Goal: Task Accomplishment & Management: Manage account settings

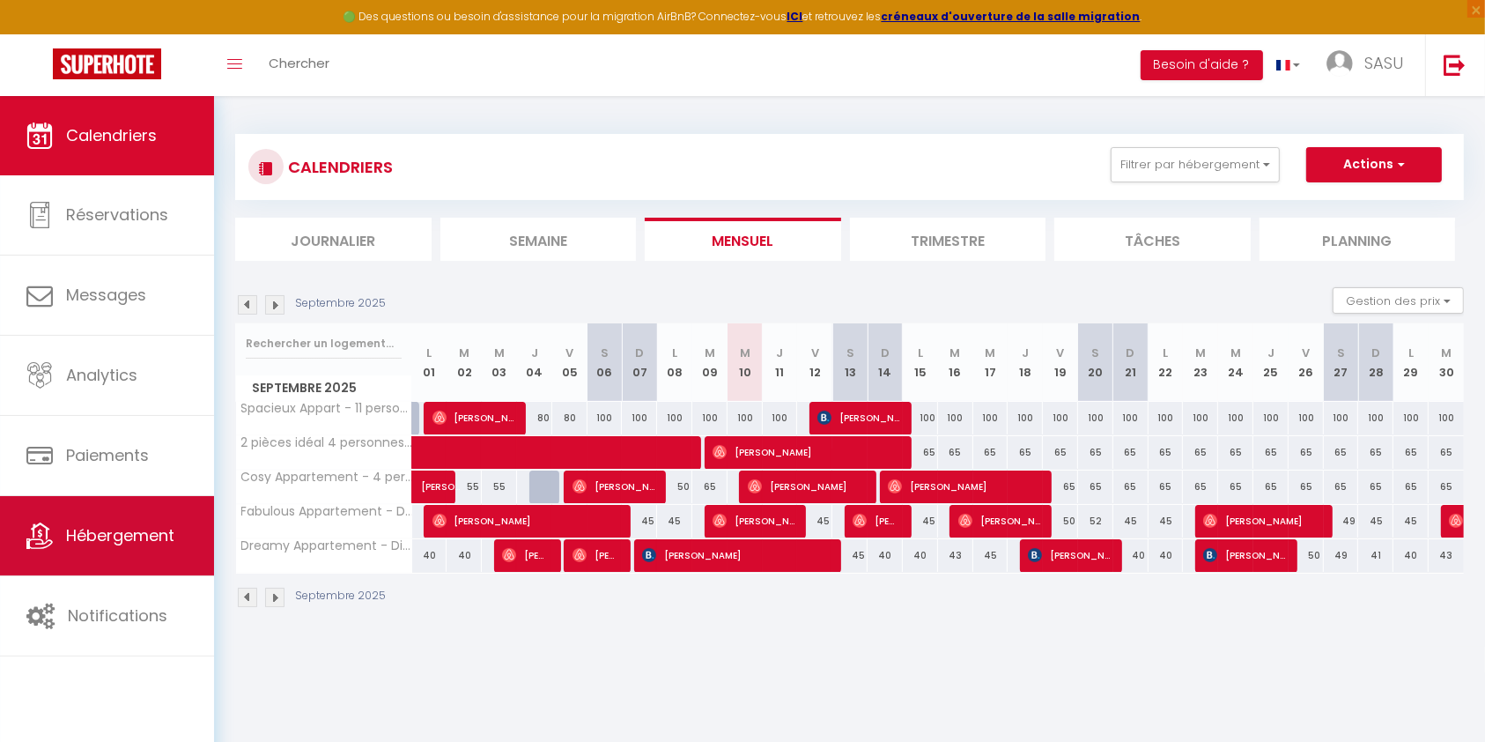
click at [78, 560] on link "Hébergement" at bounding box center [107, 535] width 214 height 79
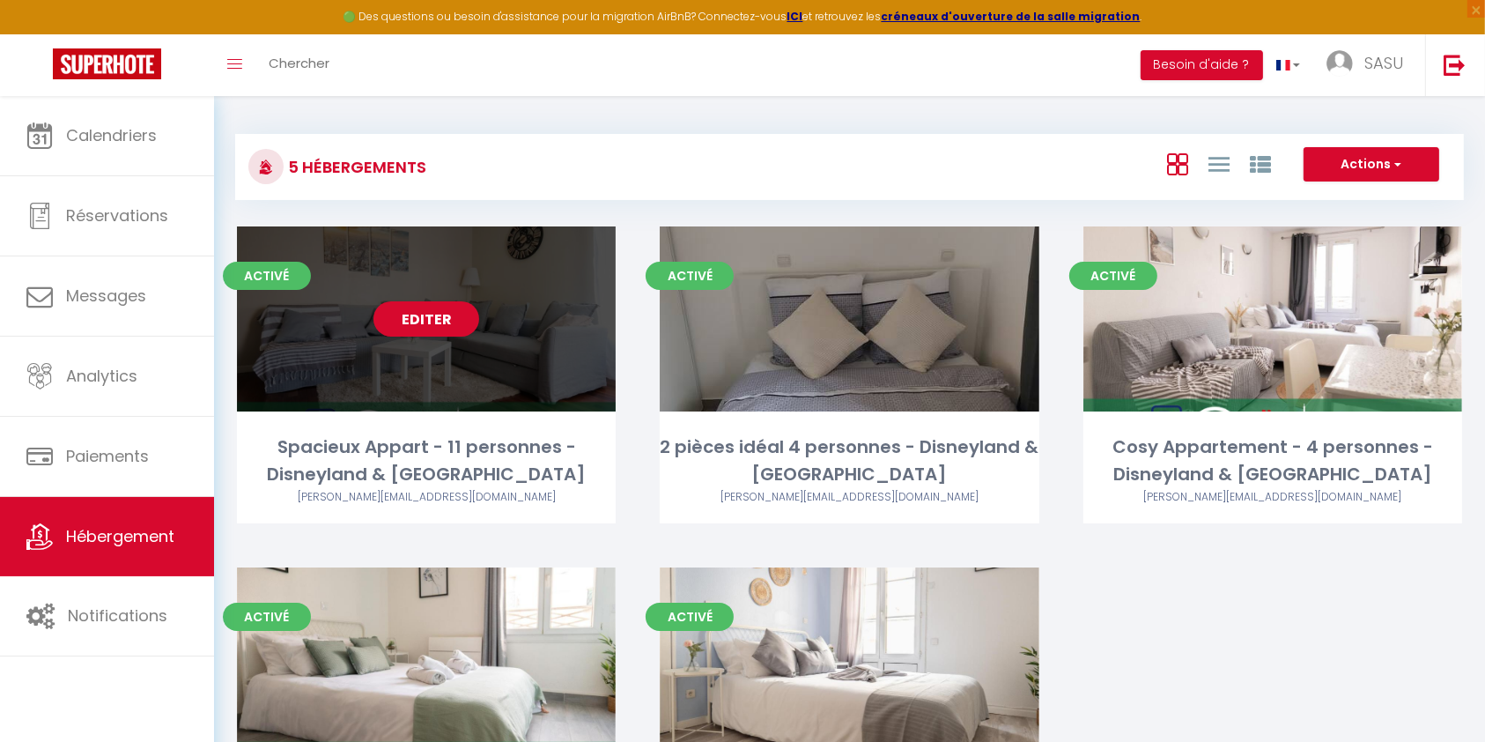
click at [407, 360] on div "Editer" at bounding box center [426, 318] width 379 height 185
select select "3"
select select "2"
select select "1"
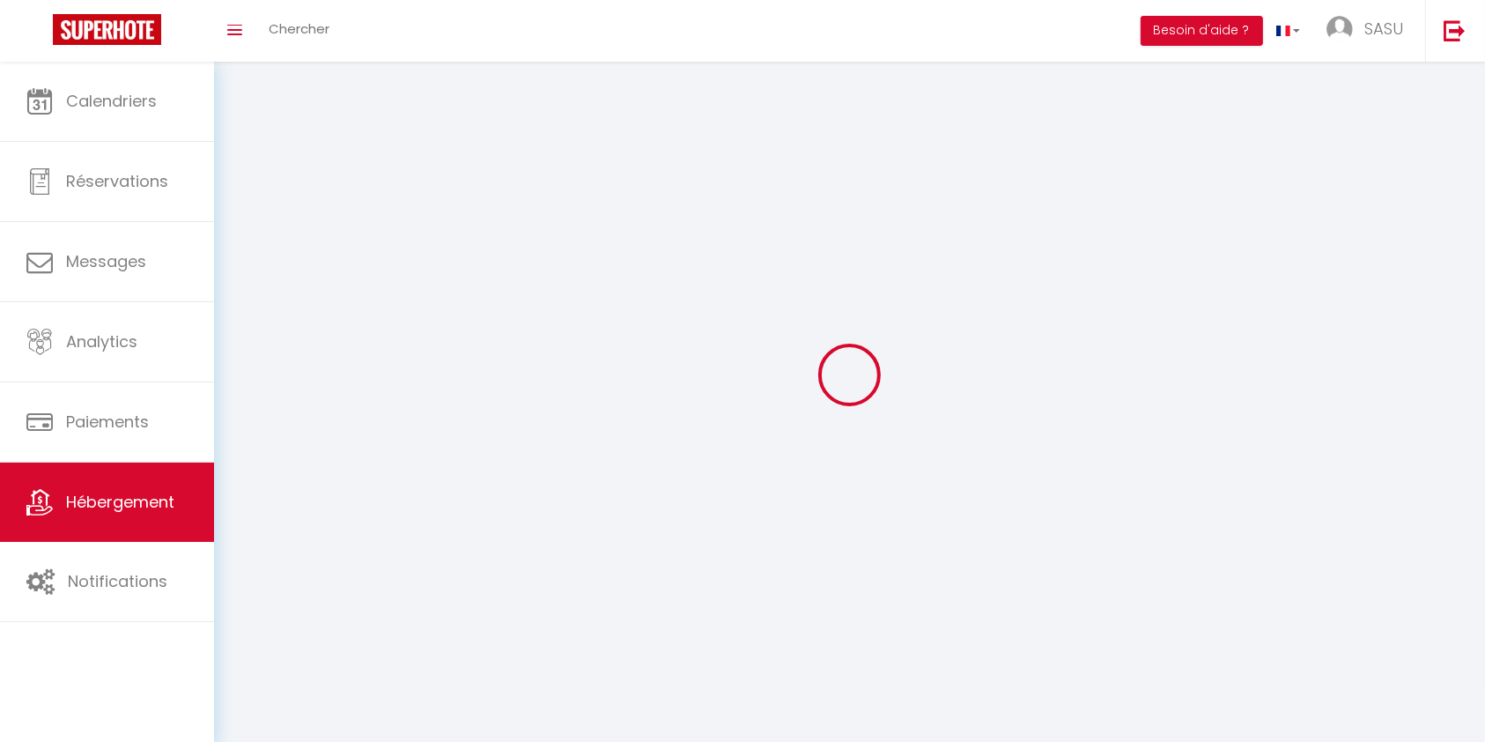
select select
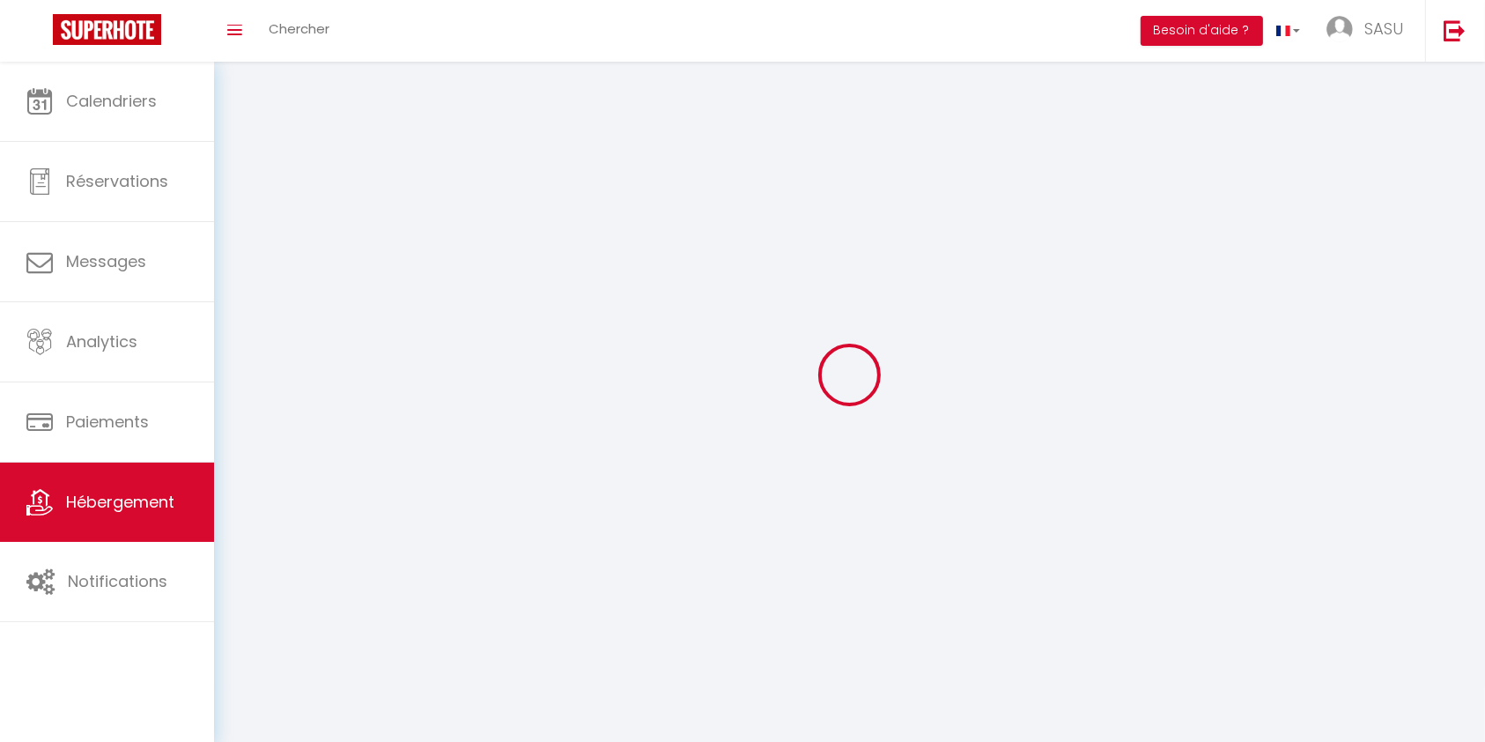
checkbox input "false"
select select
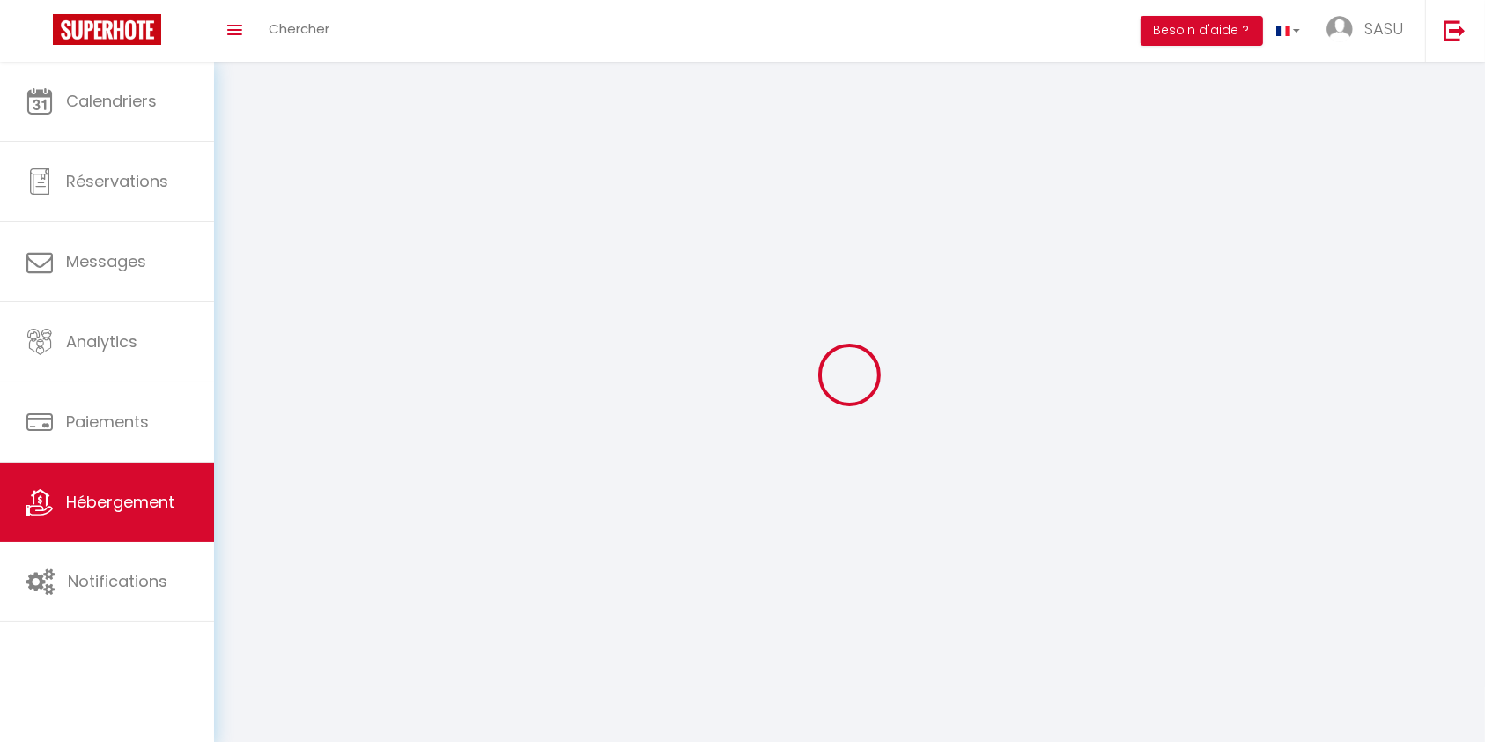
select select
select select "1"
select select
select select "28"
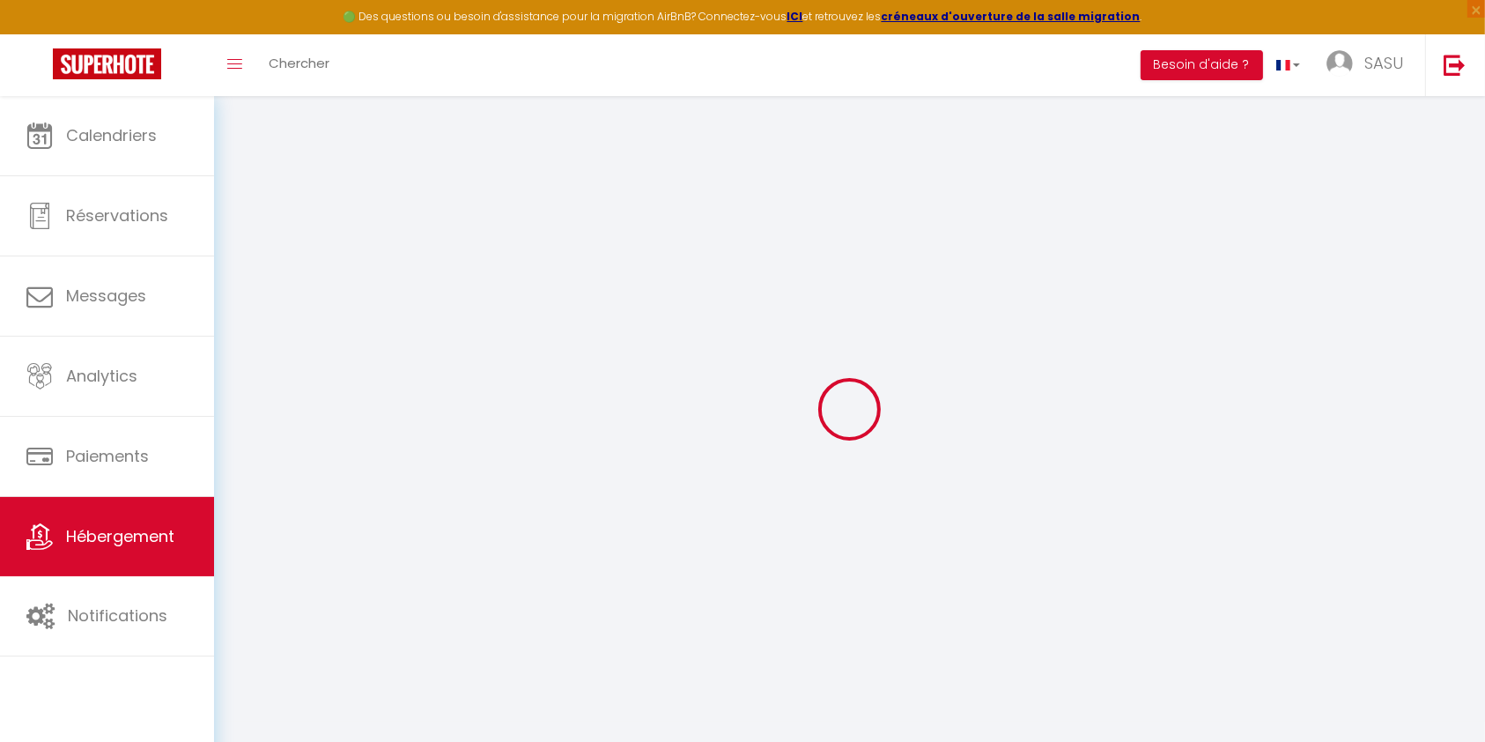
select select
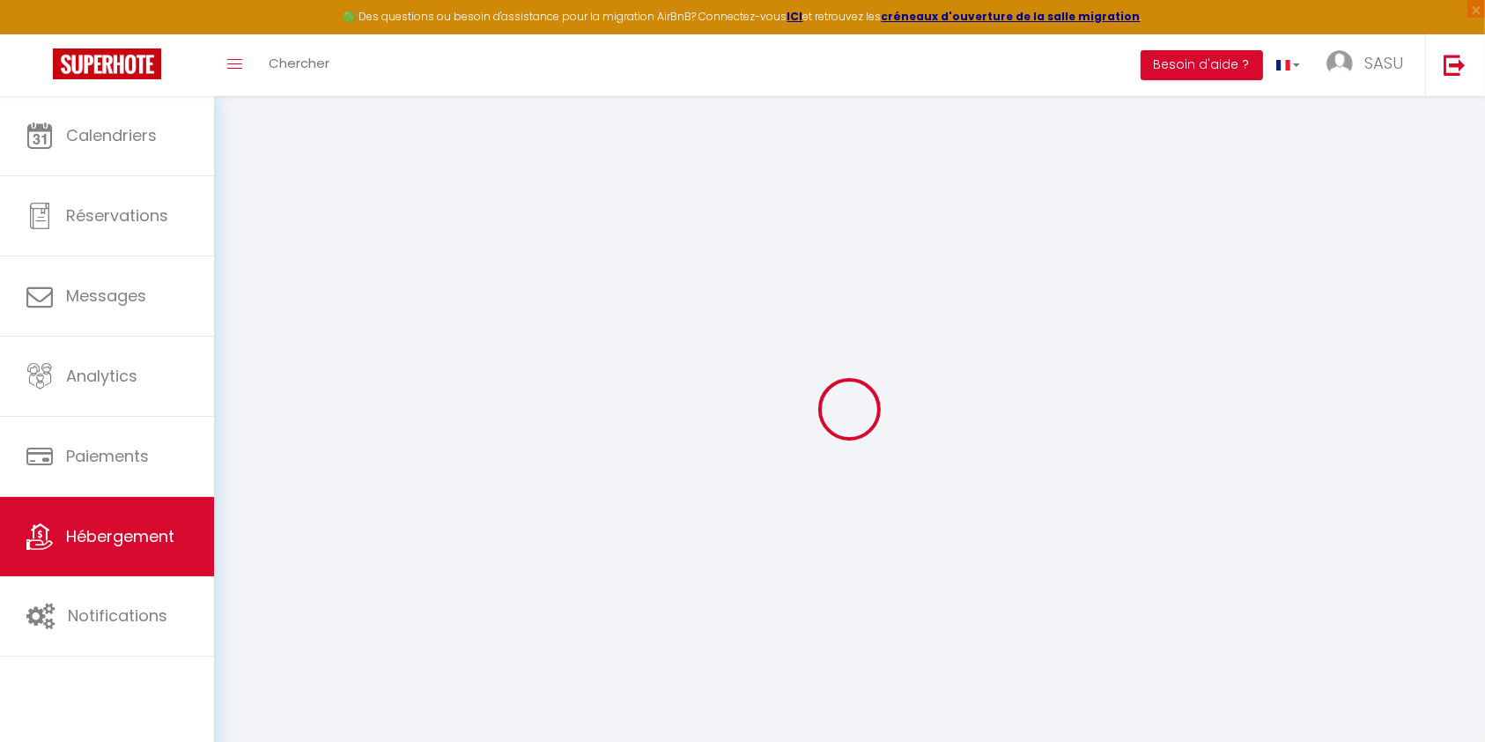
select select
checkbox input "false"
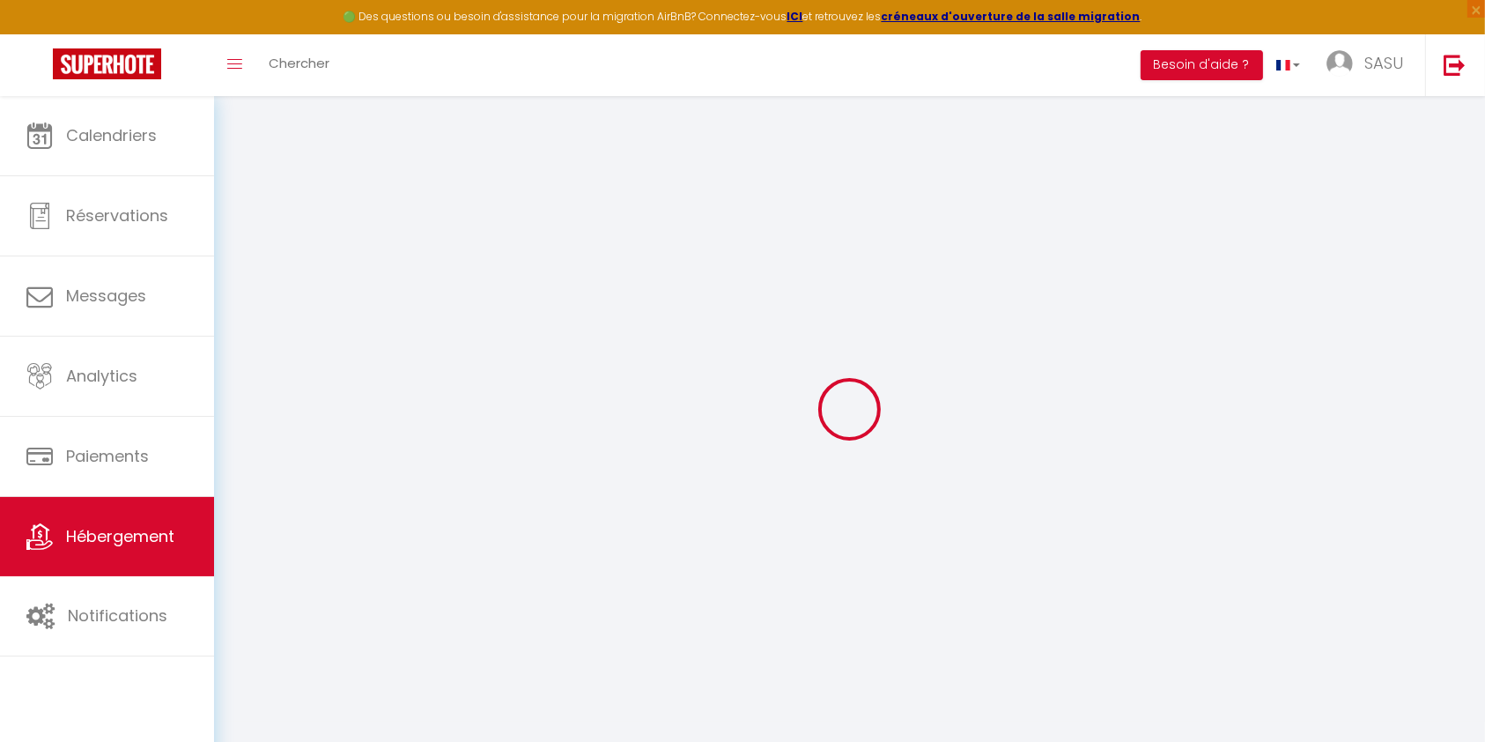
select select
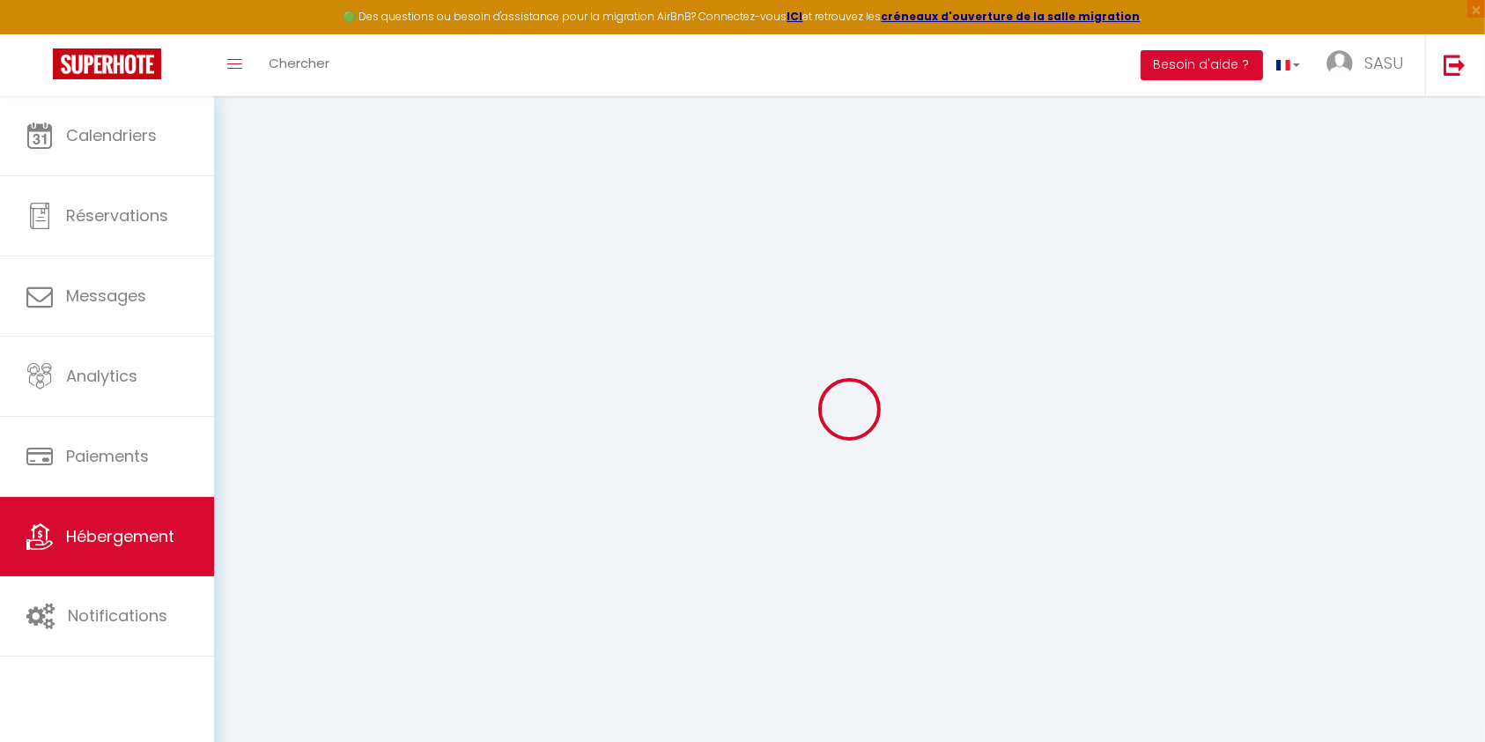
select select
checkbox input "false"
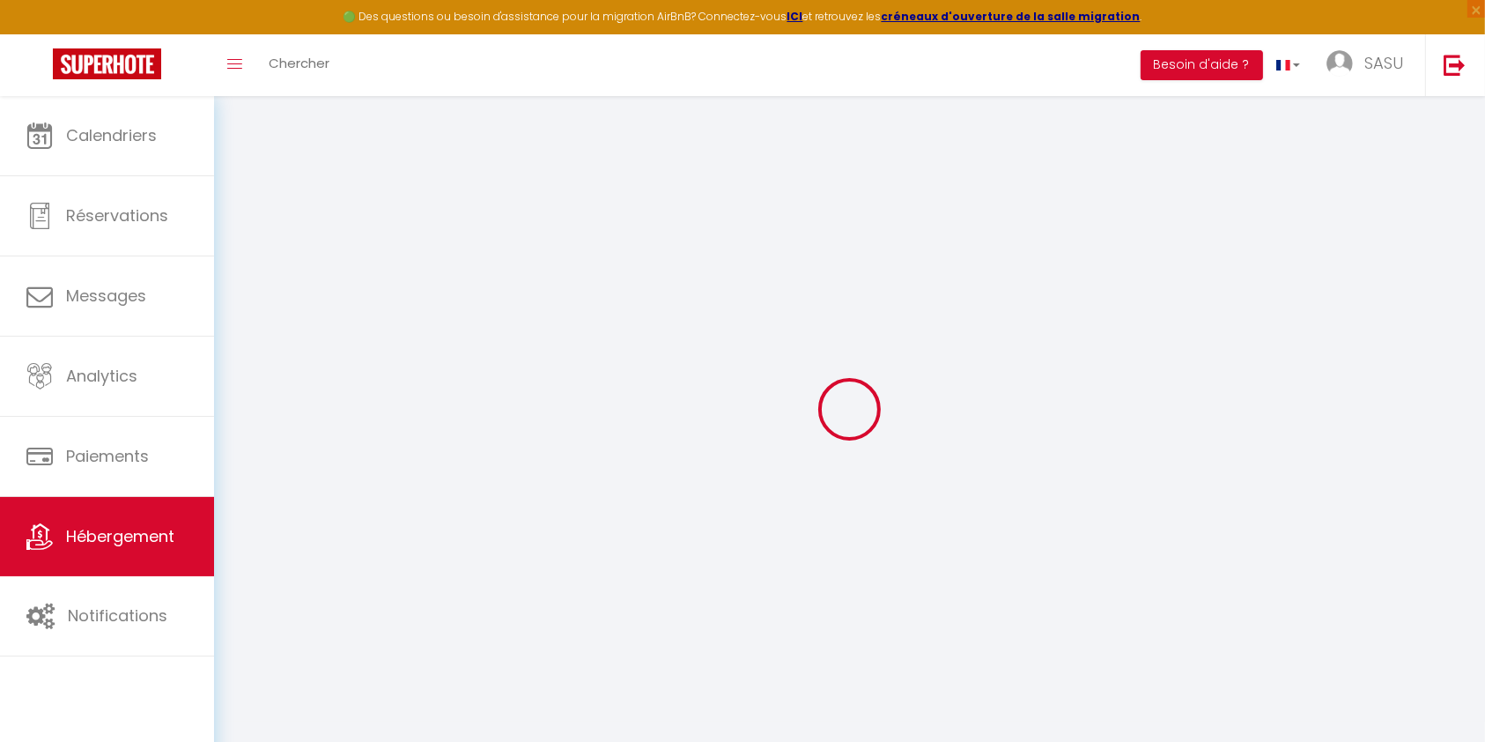
checkbox input "false"
select select
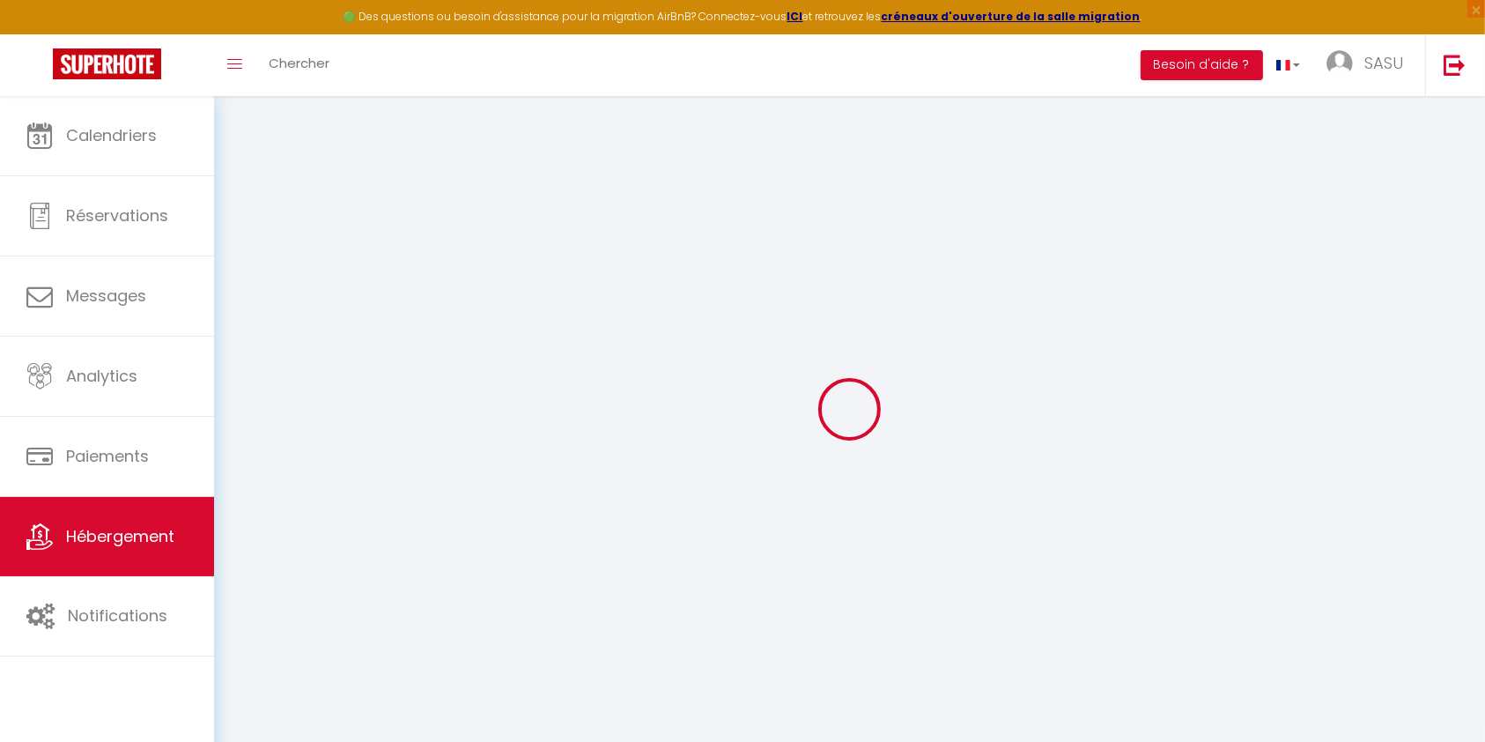
select select
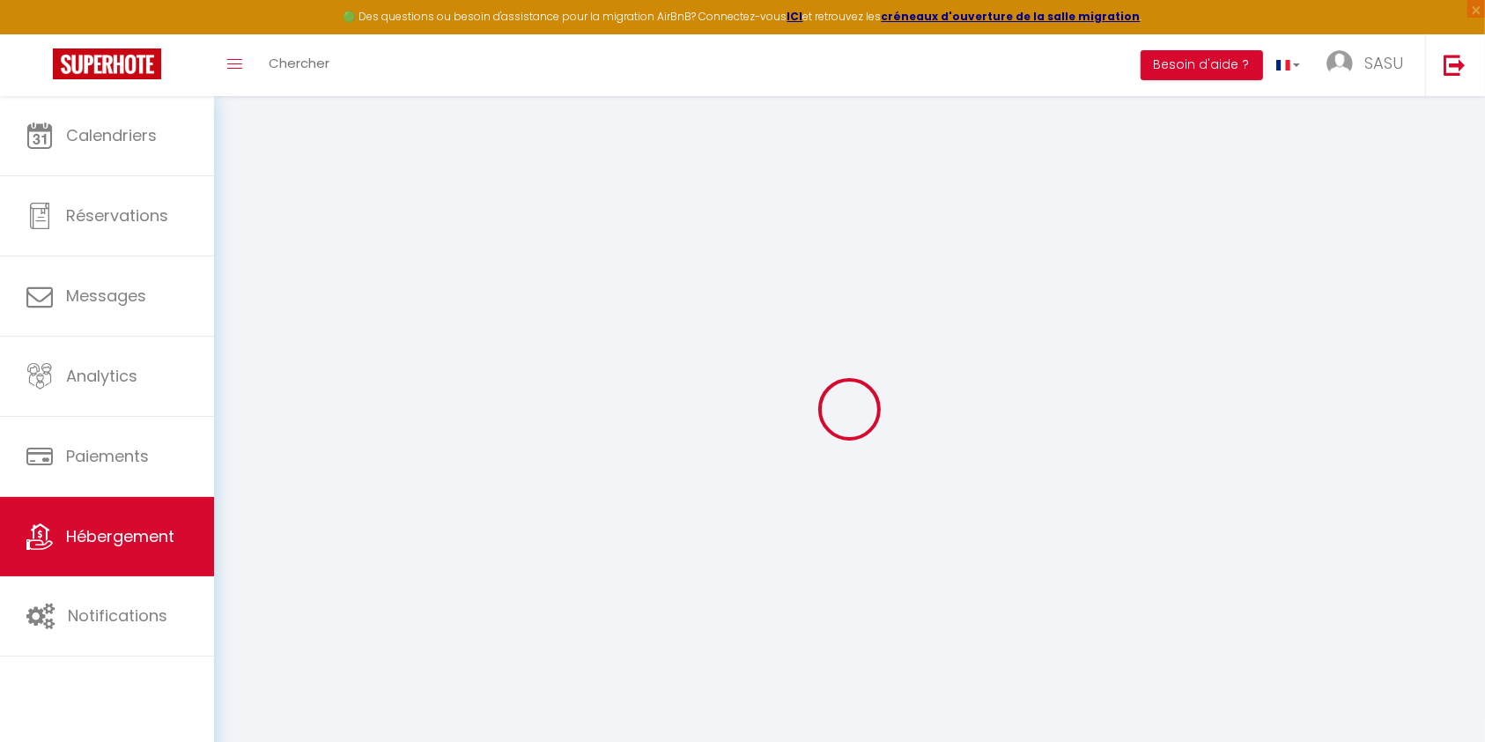
checkbox input "false"
select select
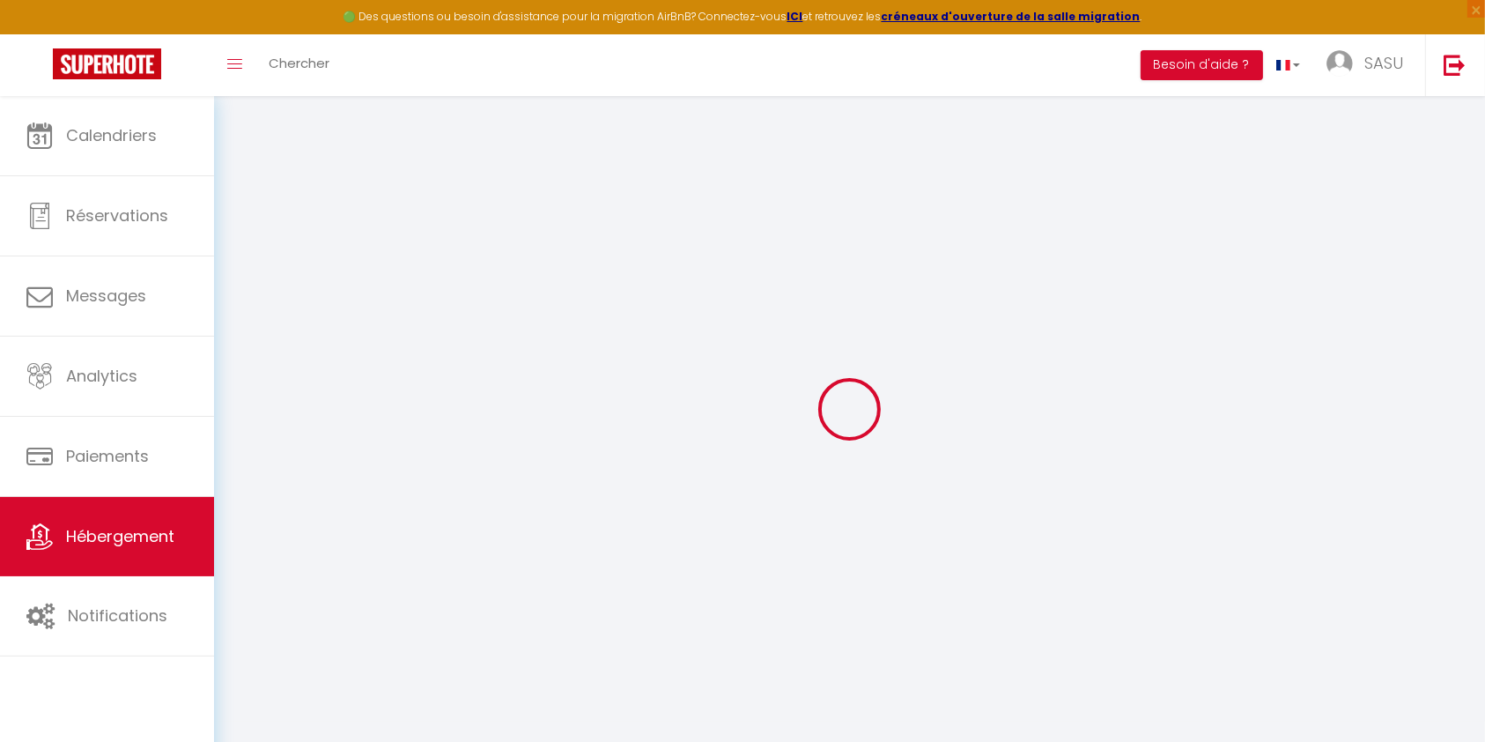
select select
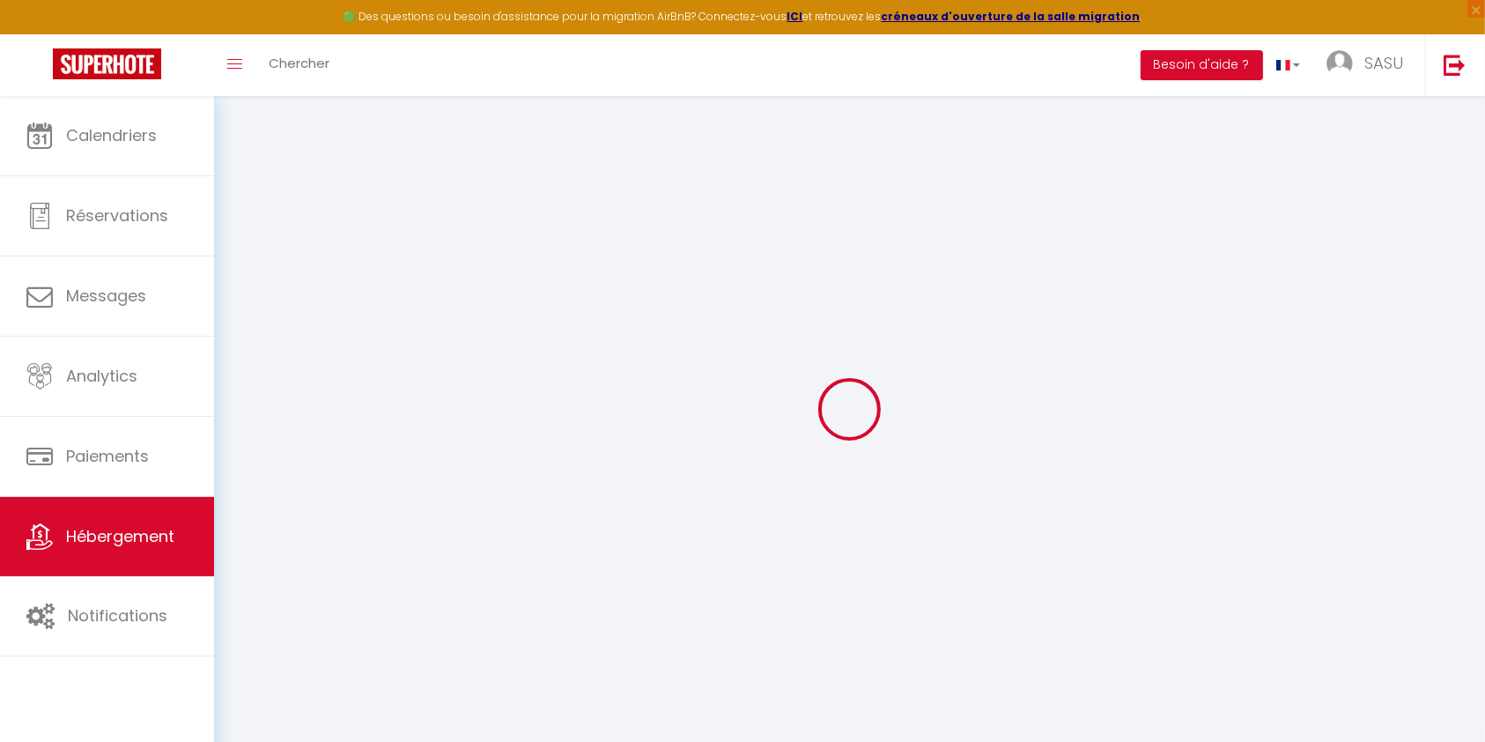
select select
checkbox input "false"
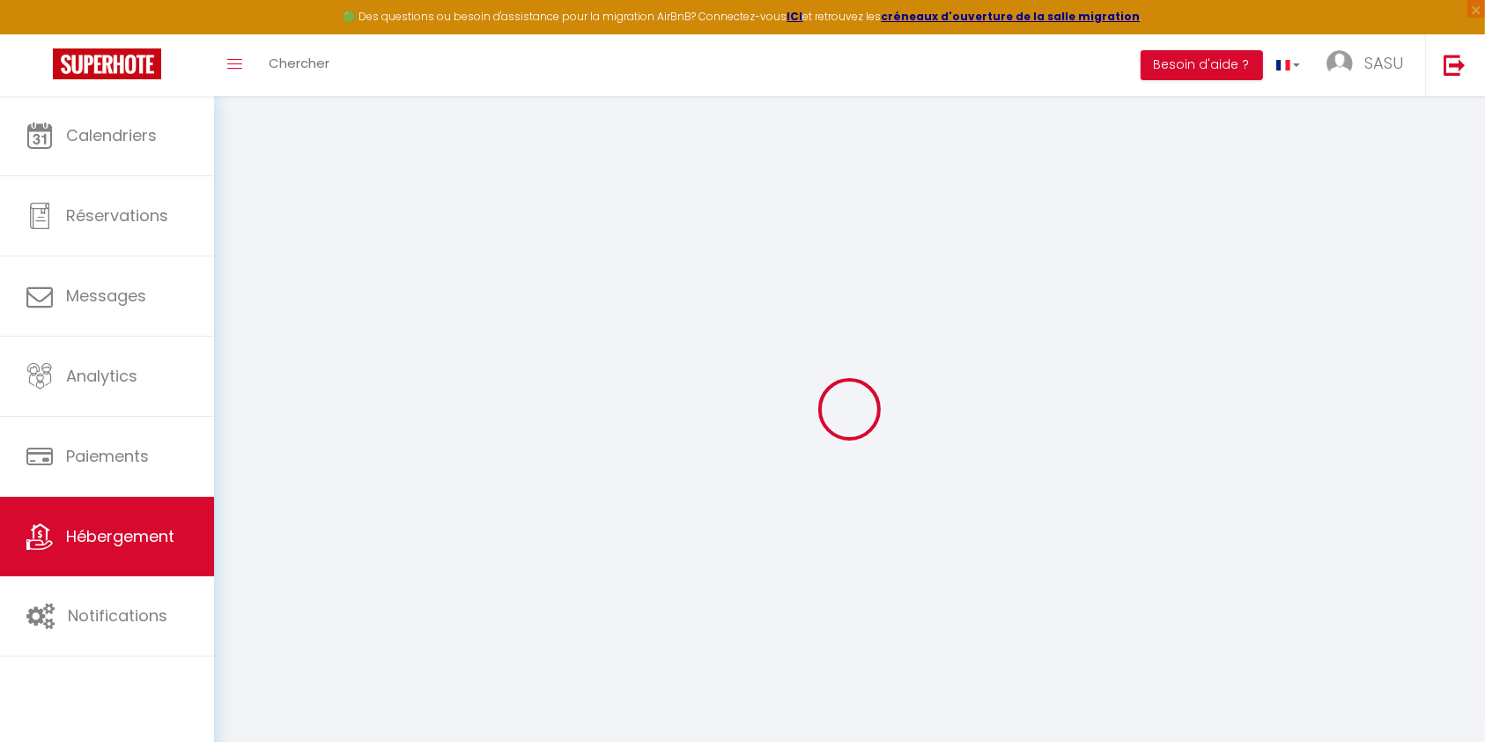
checkbox input "false"
select select
type input "Spacieux Appart - 11 personnes - Disneyland & [GEOGRAPHIC_DATA]"
select select "11"
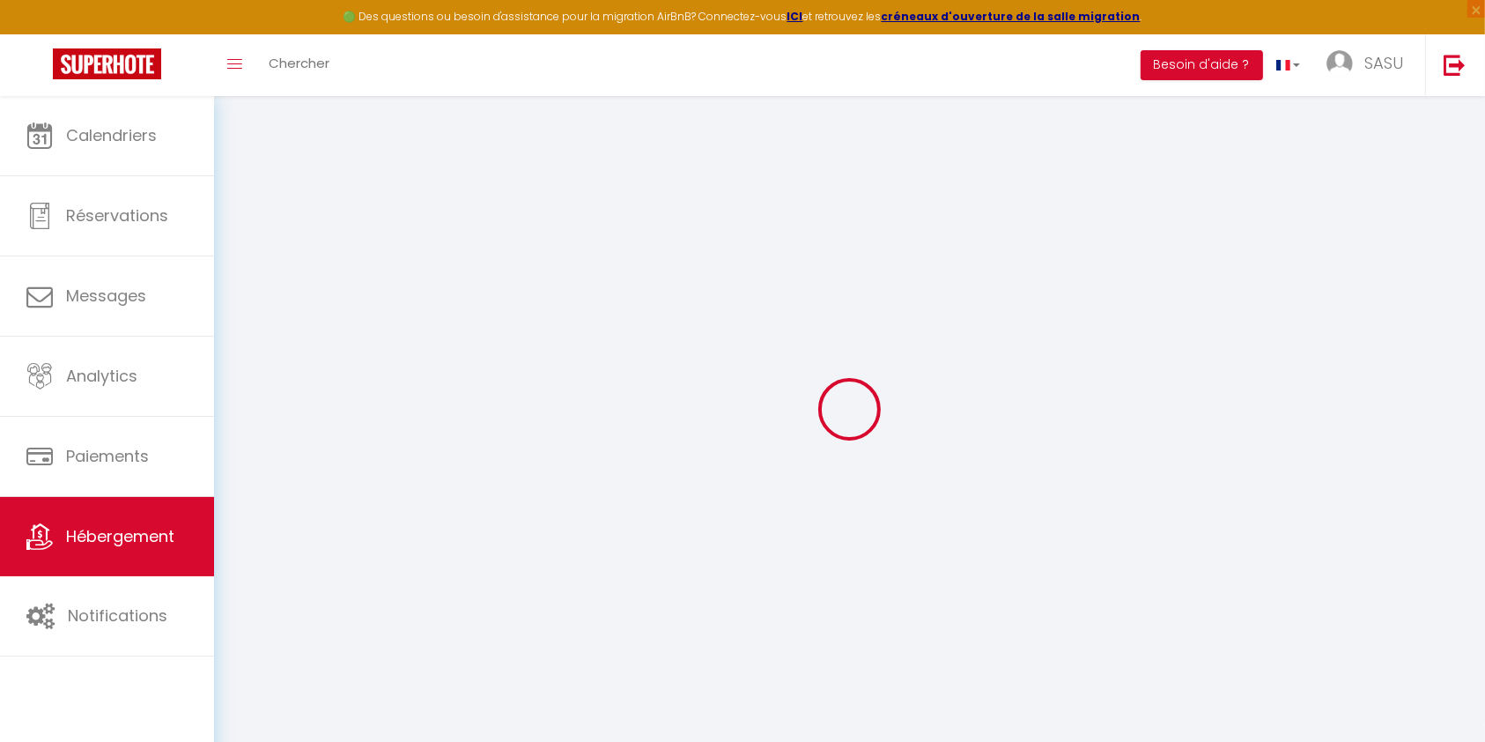
select select "7"
select select "2"
type input "90"
type input "7"
type input "80"
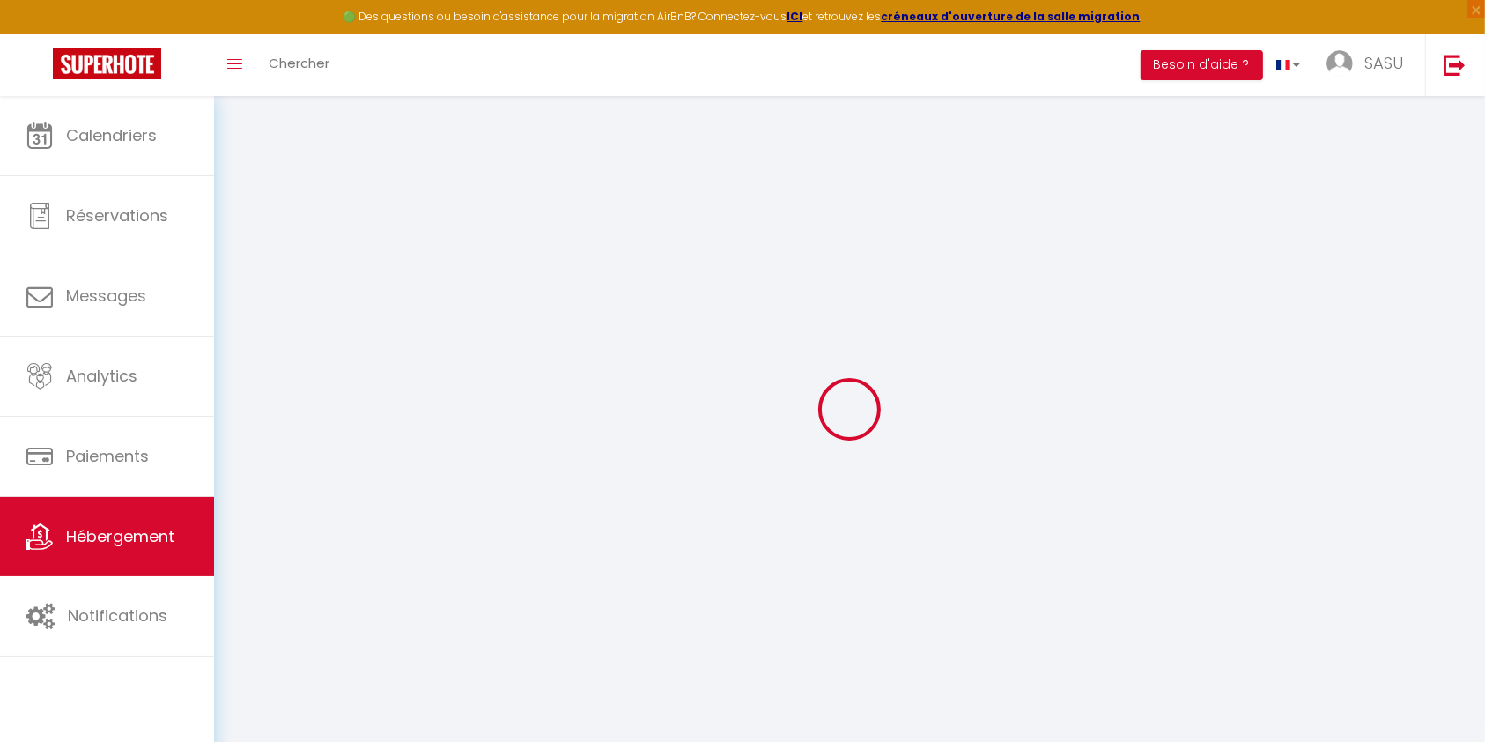
type input "3.75"
type input "0"
type input "1000"
select select
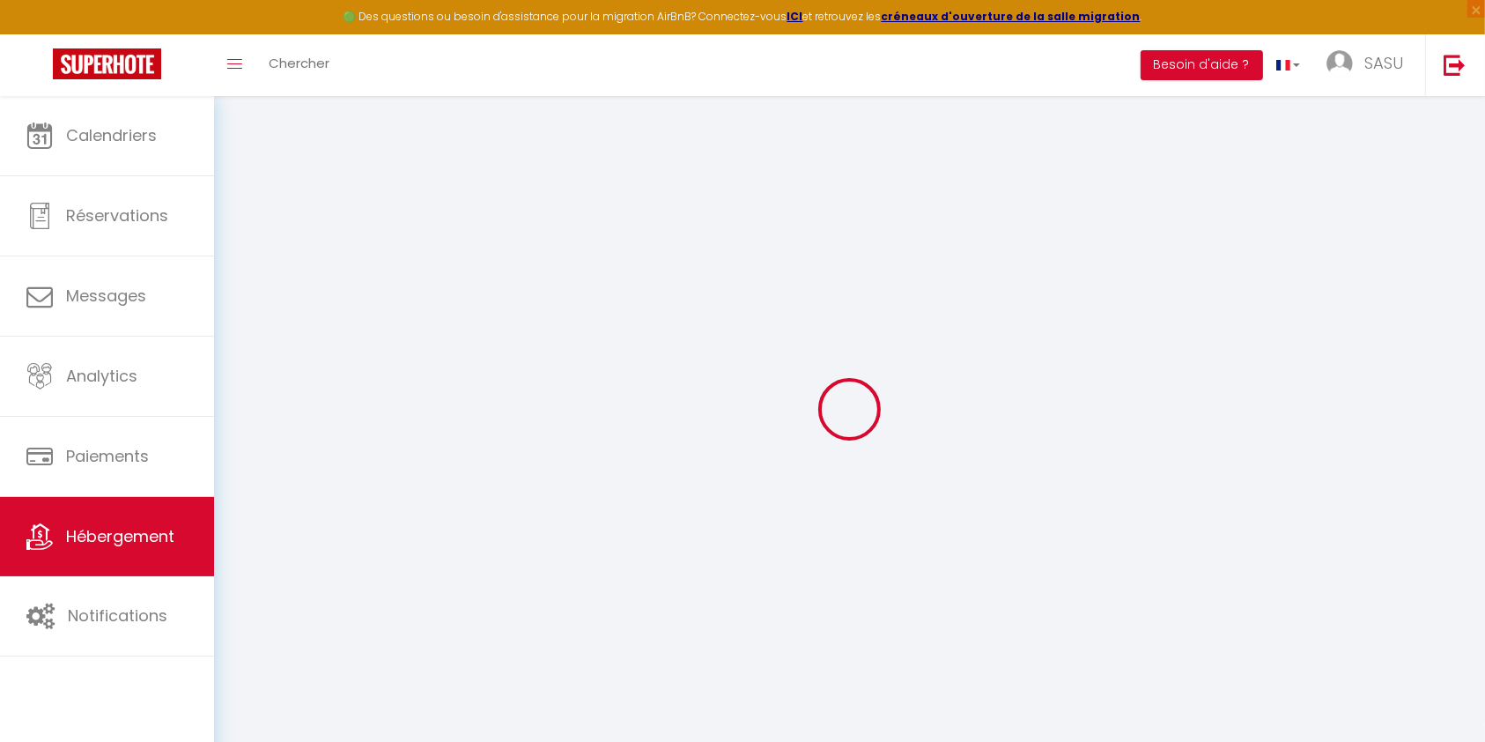
select select
type input "[STREET_ADDRESS][PERSON_NAME]"
type input "77600"
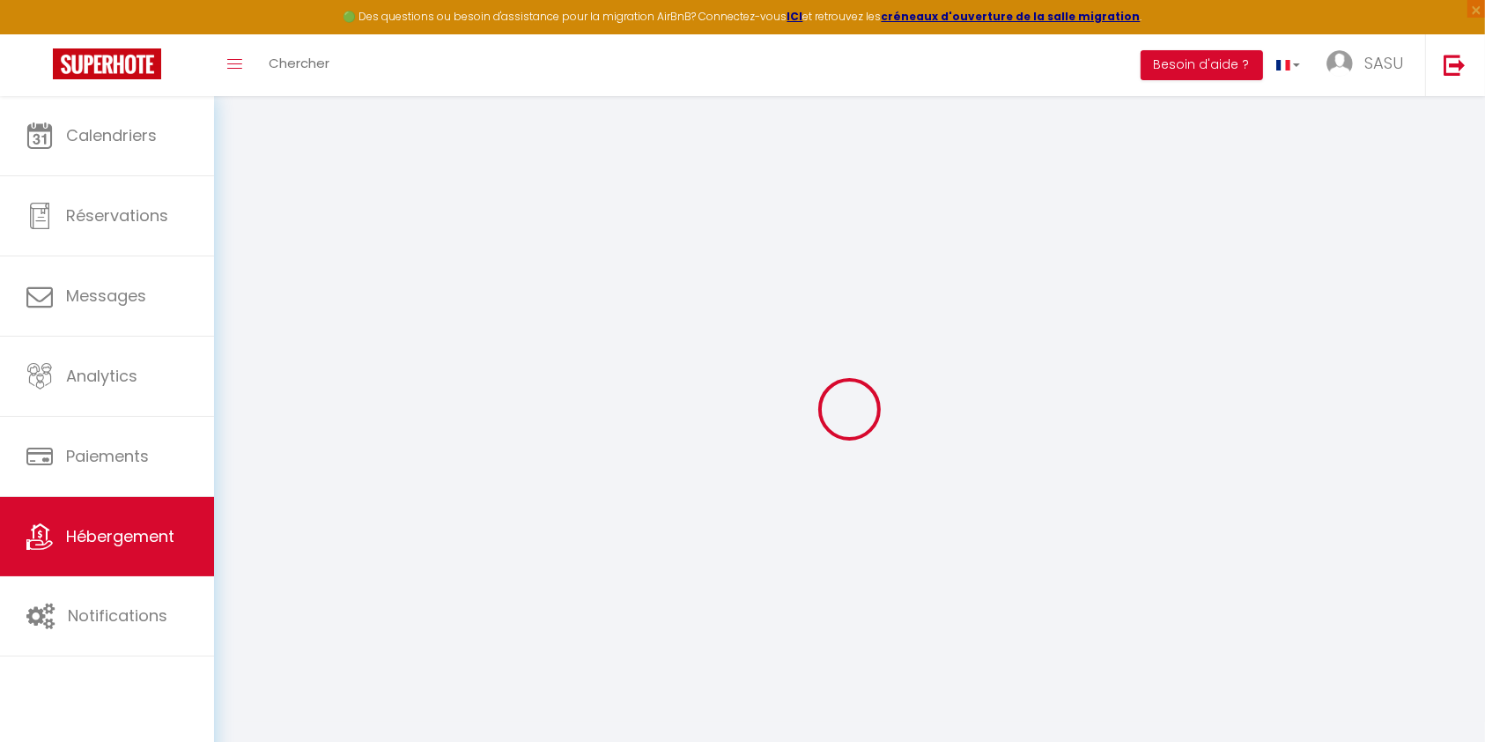
type input "Bussy-[GEOGRAPHIC_DATA]"
type input "[EMAIL_ADDRESS][DOMAIN_NAME]"
select select "4687"
checkbox input "false"
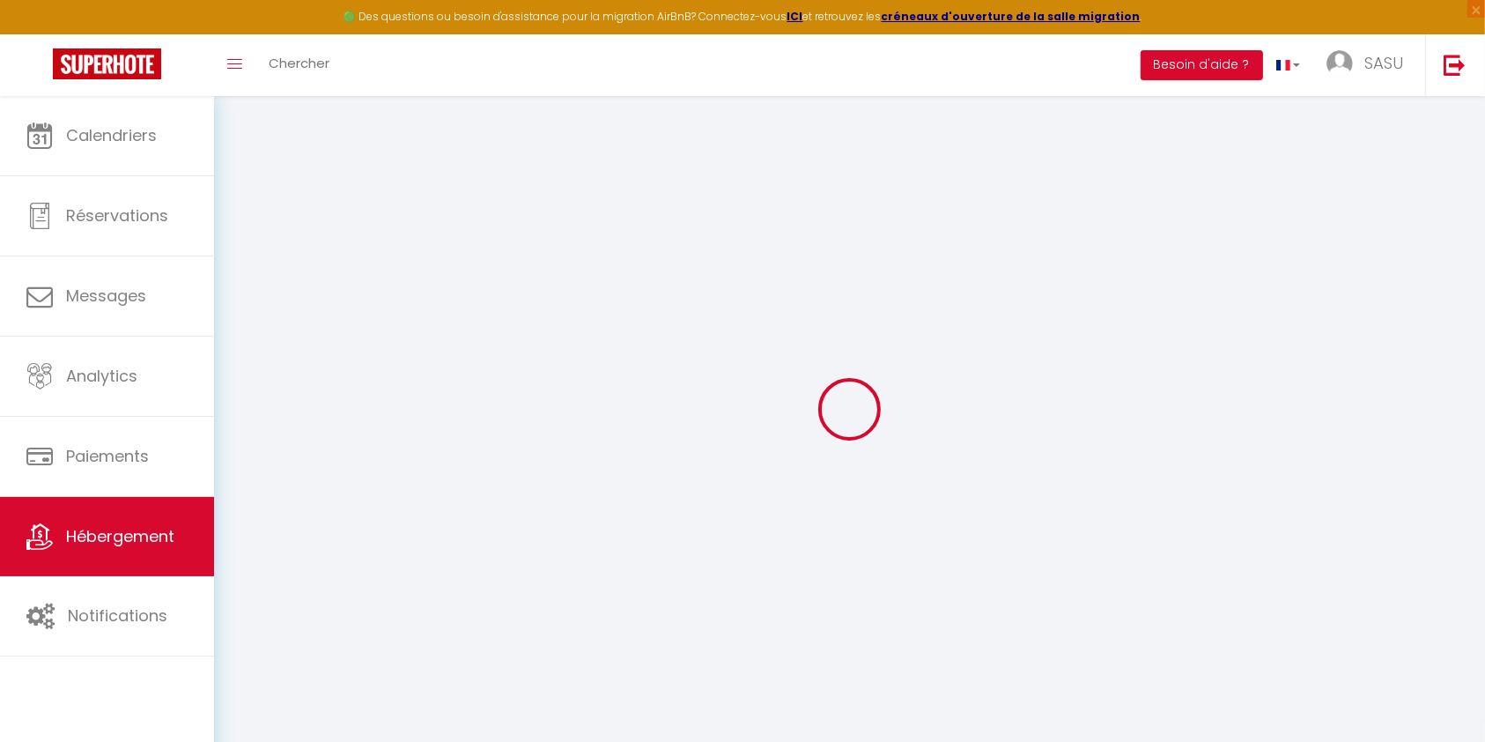
checkbox input "false"
radio input "true"
type input "0"
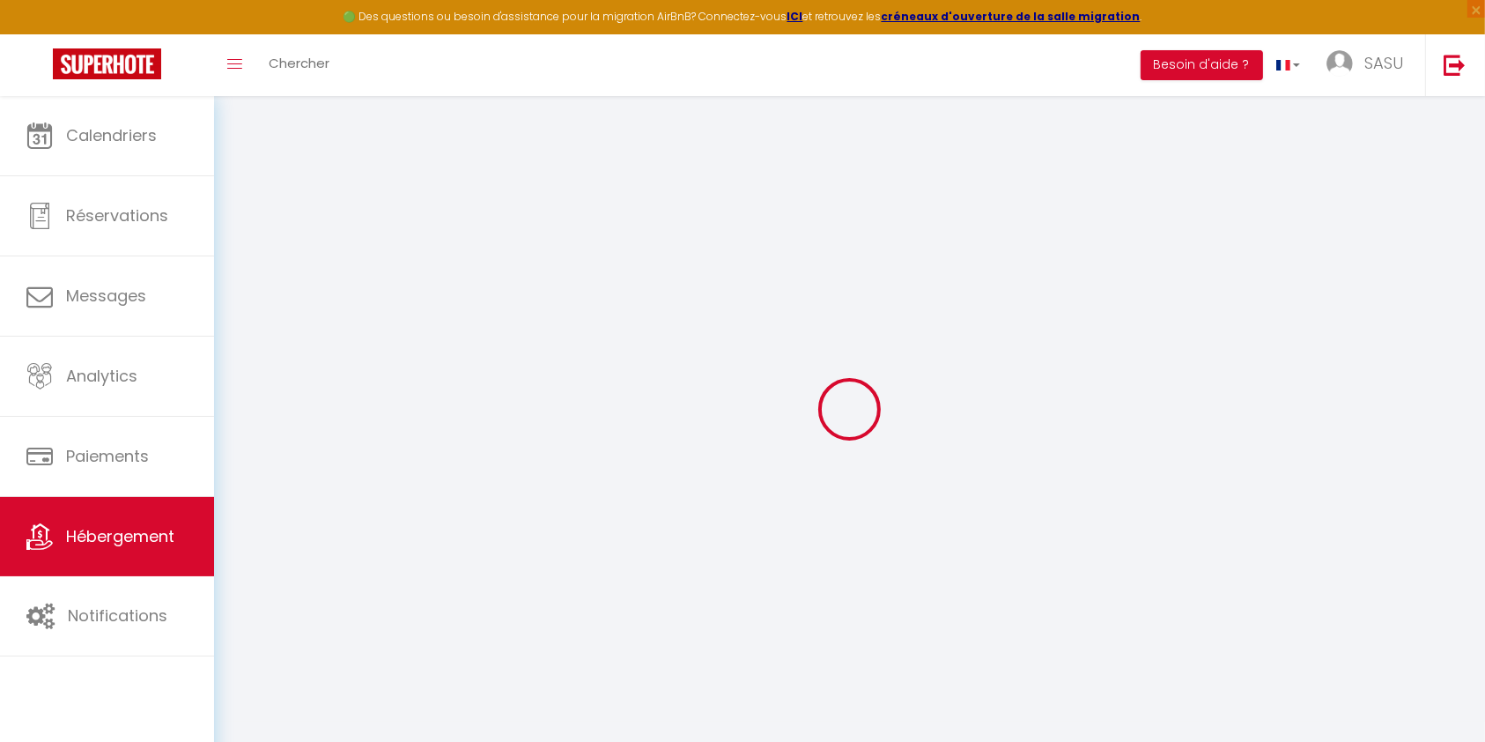
type input "0"
select select "50042"
select select
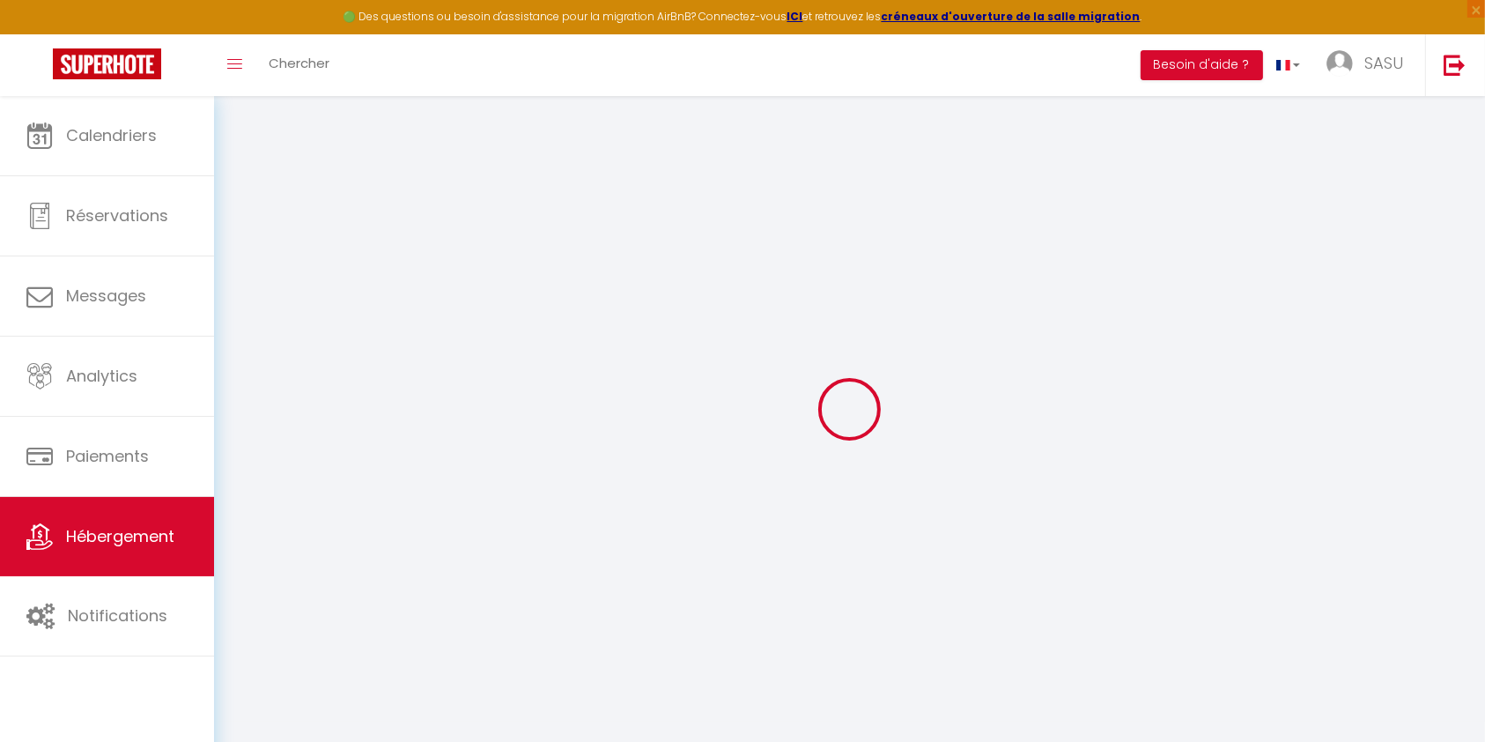
select select
checkbox input "false"
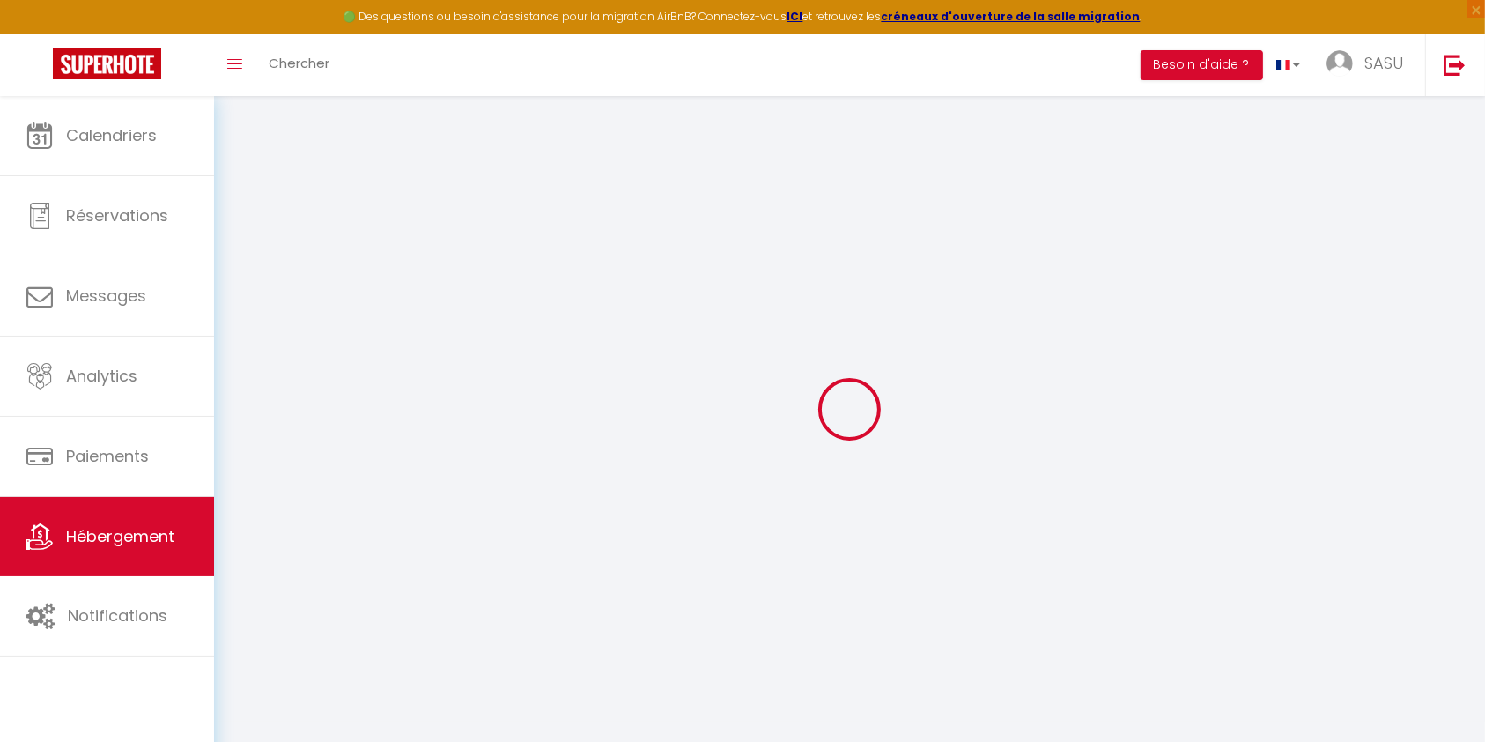
checkbox input "false"
select select
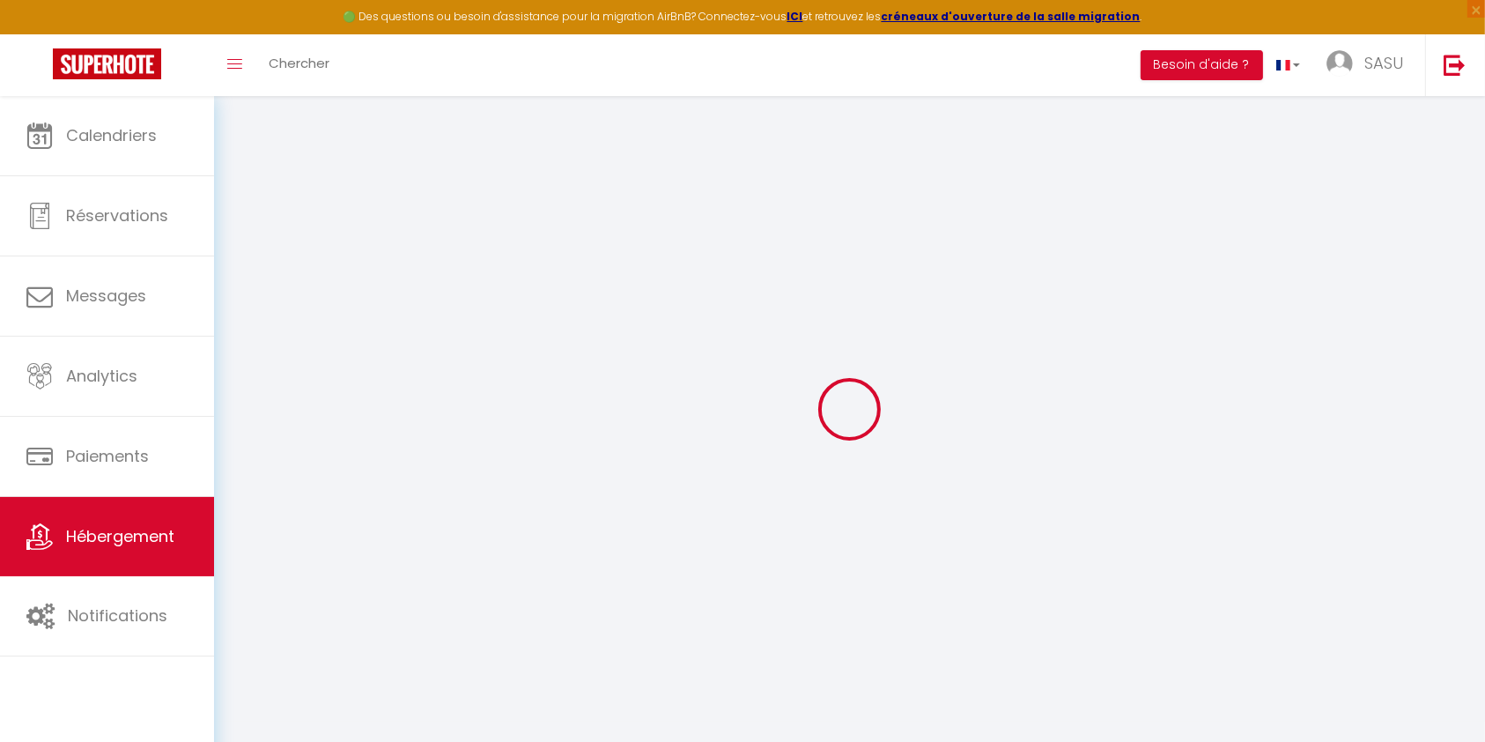
select select
checkbox input "false"
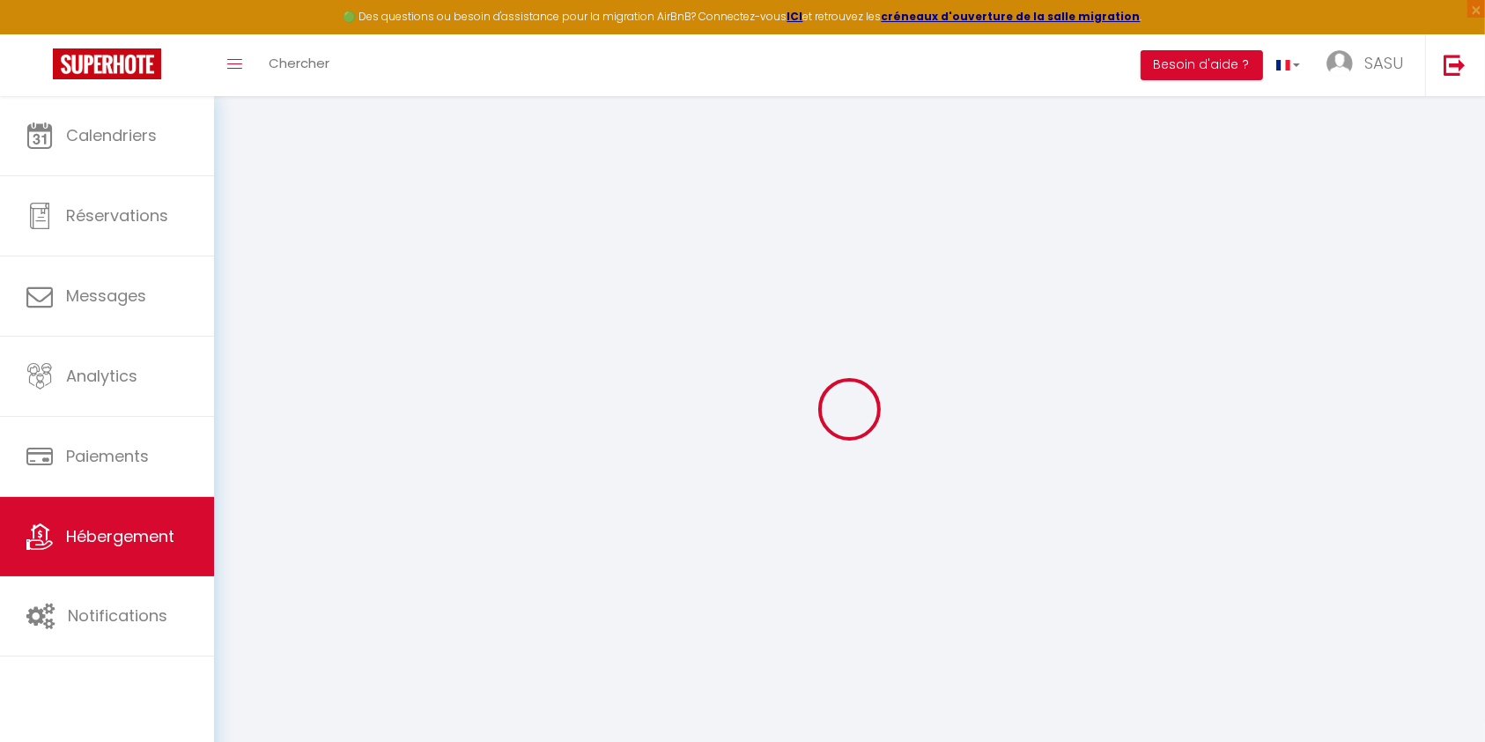
checkbox input "false"
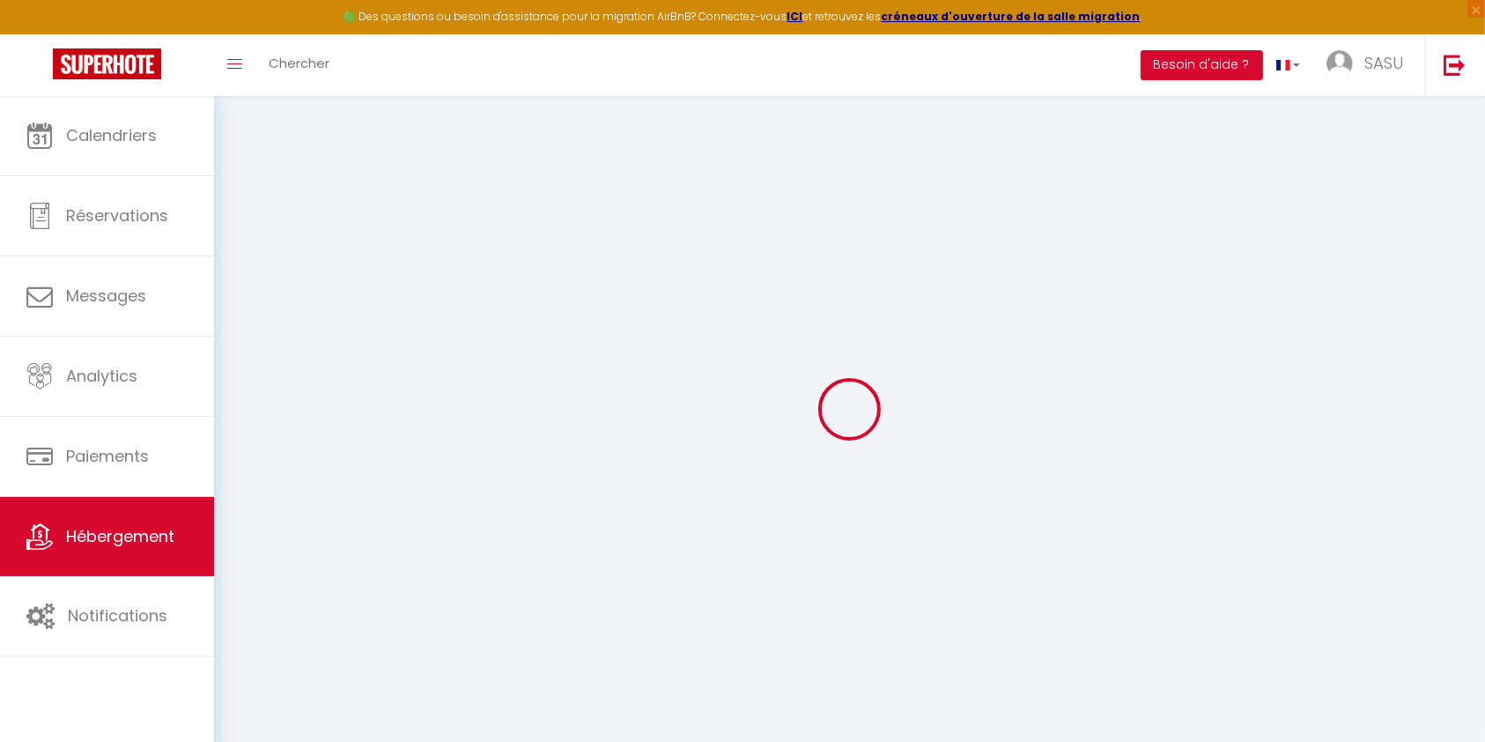
select select "16:00"
select select
select select "11:00"
select select "30"
select select "90"
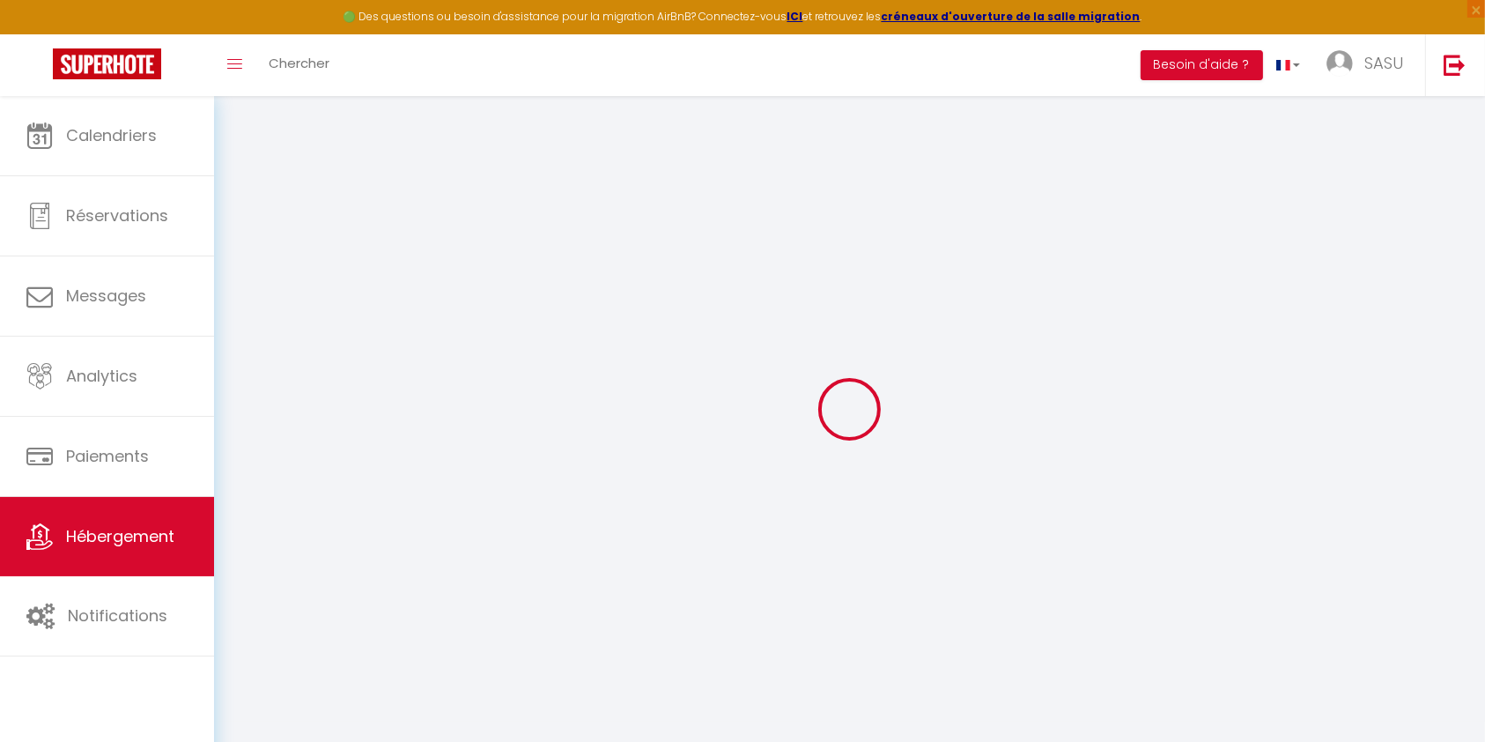
select select
checkbox input "false"
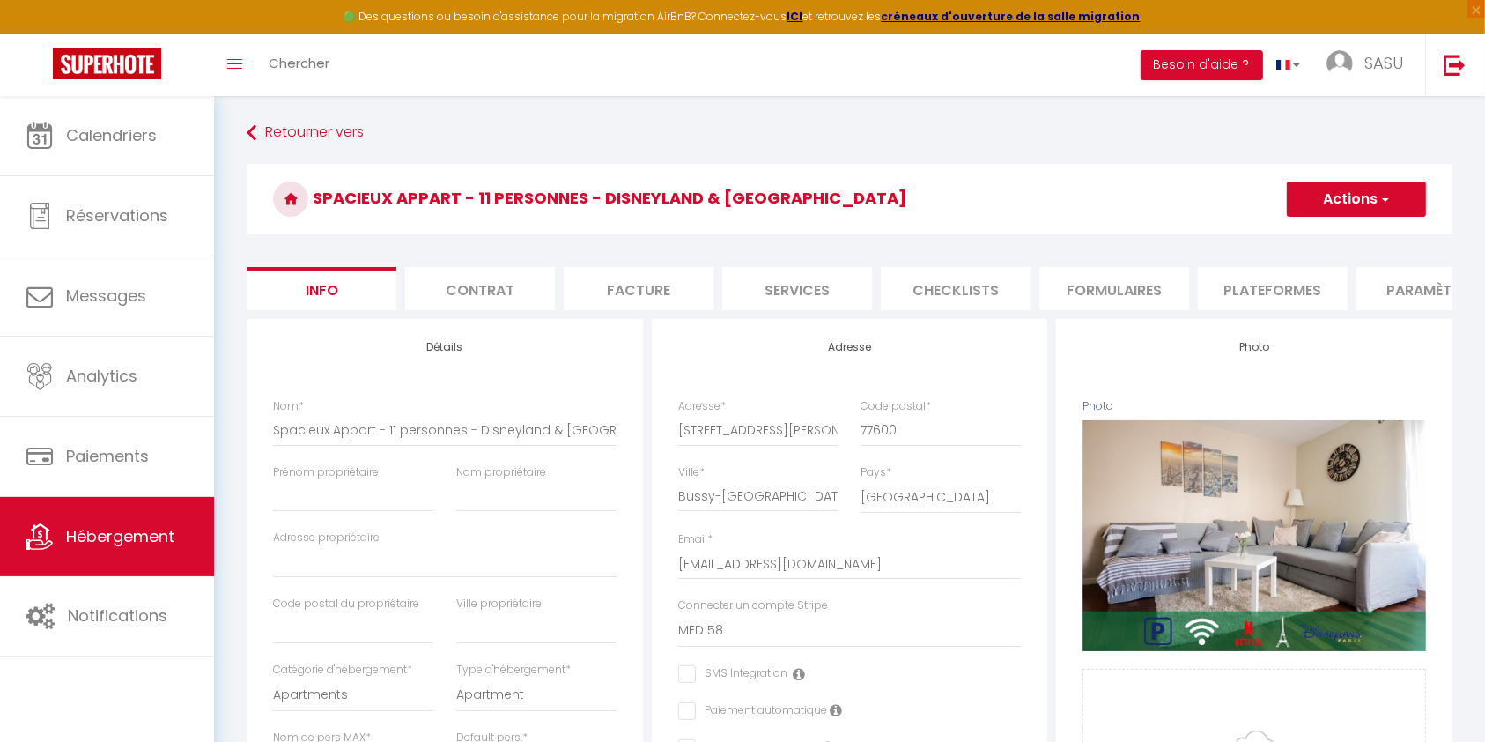
select select
checkbox input "false"
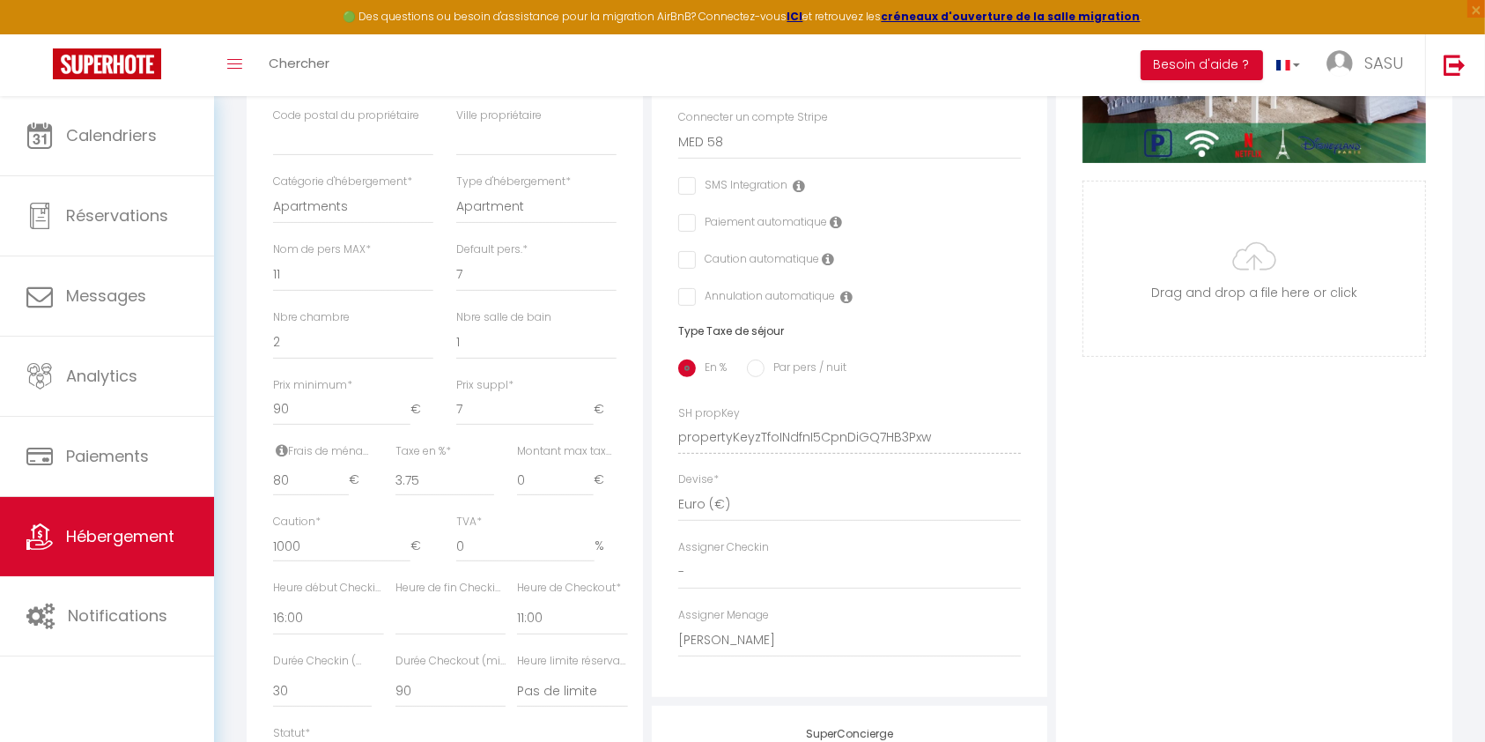
scroll to position [472, 0]
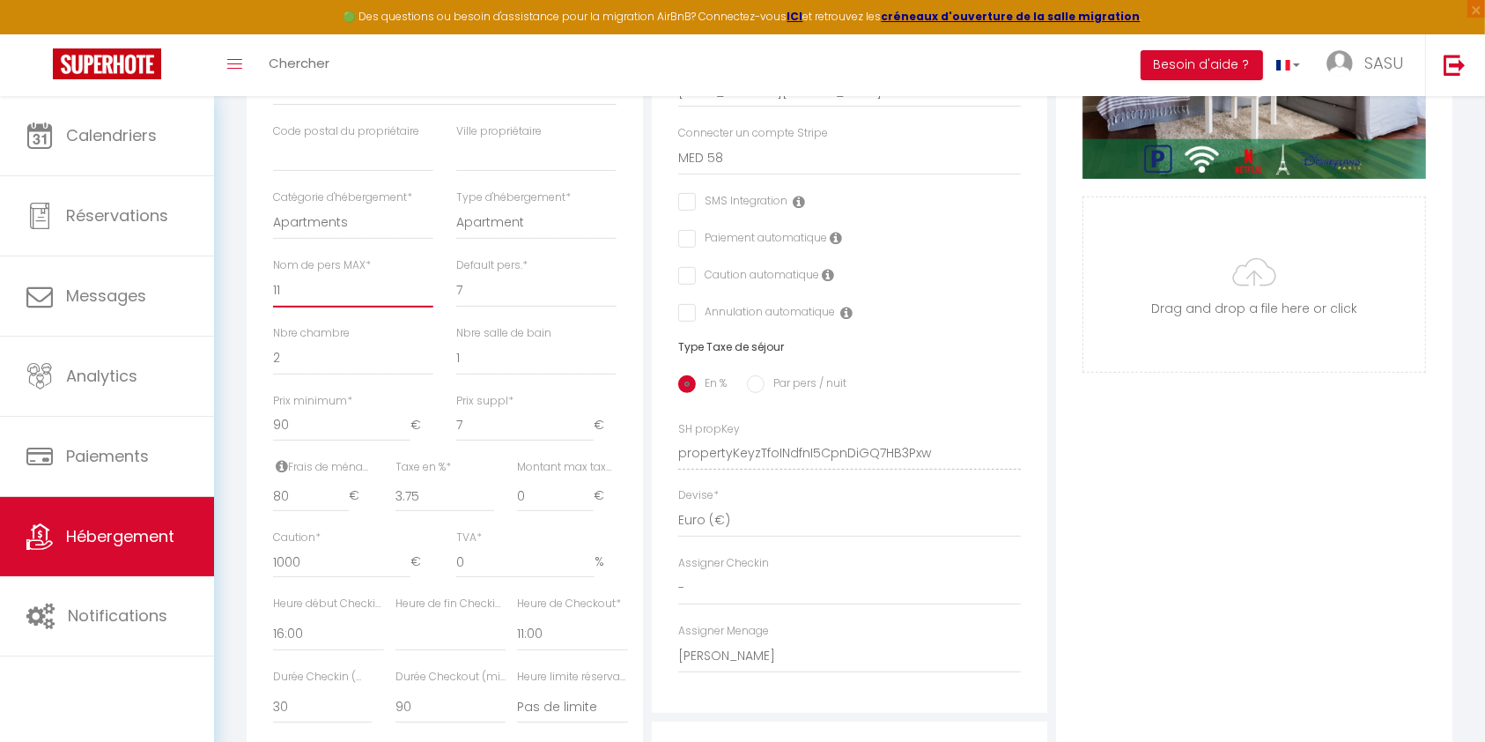
click at [348, 307] on select "1 2 3 4 5 6 7 8 9 10 11 12 13 14" at bounding box center [353, 290] width 160 height 33
select select "9"
click at [273, 291] on select "1 2 3 4 5 6 7 8 9 10 11 12 13 14" at bounding box center [353, 290] width 160 height 33
select select
checkbox input "false"
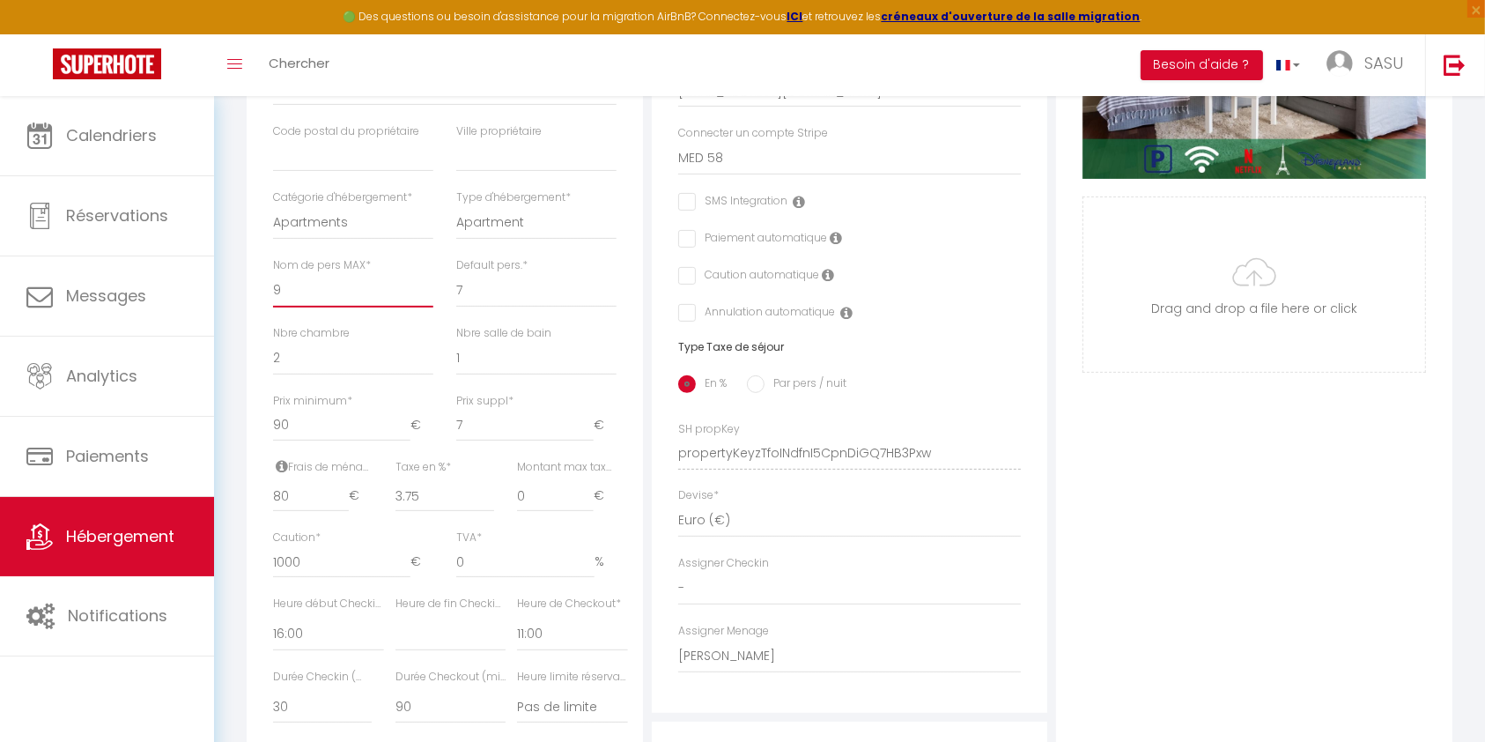
checkbox input "false"
click at [249, 300] on div "Détails Nom * Spacieux Appart - 11 personnes - Disneyland & Paris Prénom propri…" at bounding box center [445, 372] width 396 height 1050
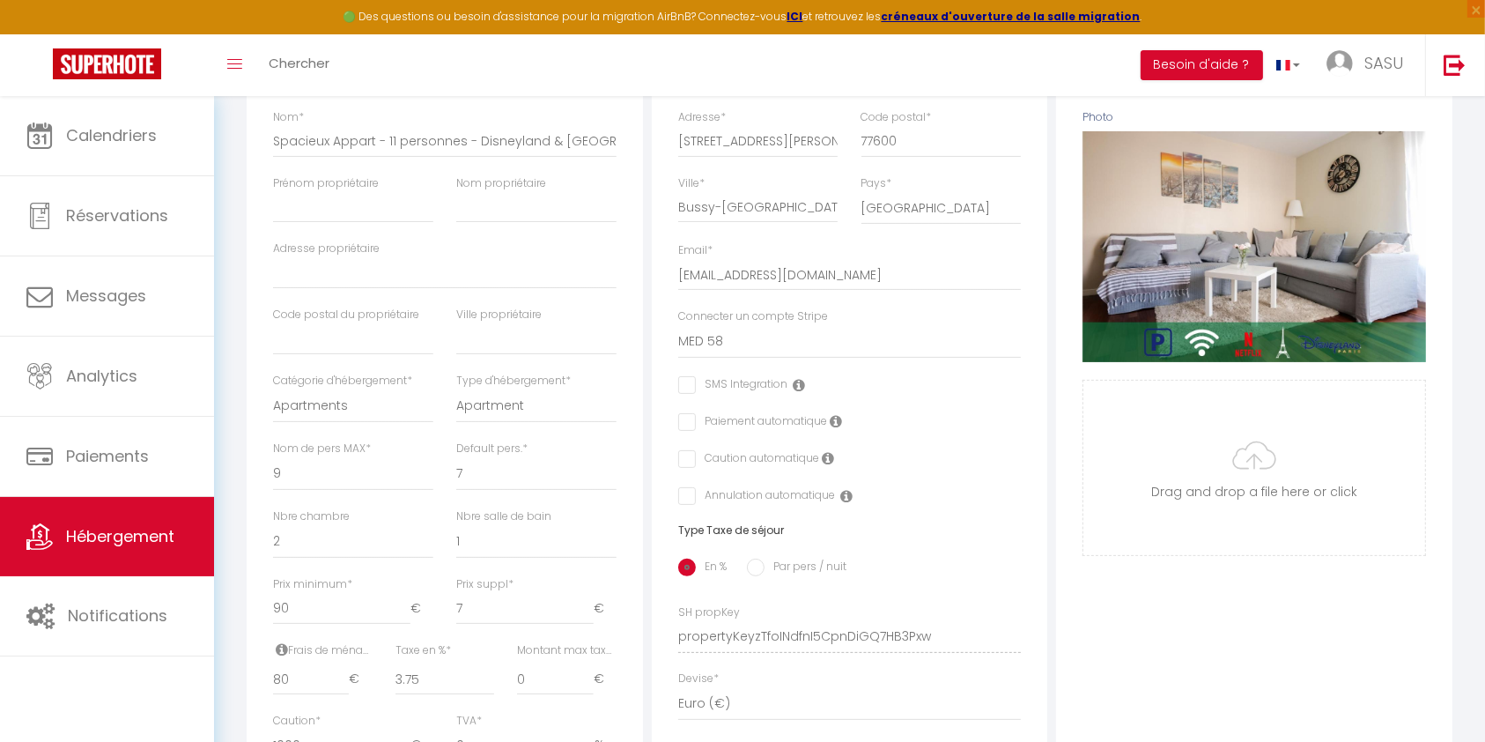
scroll to position [0, 0]
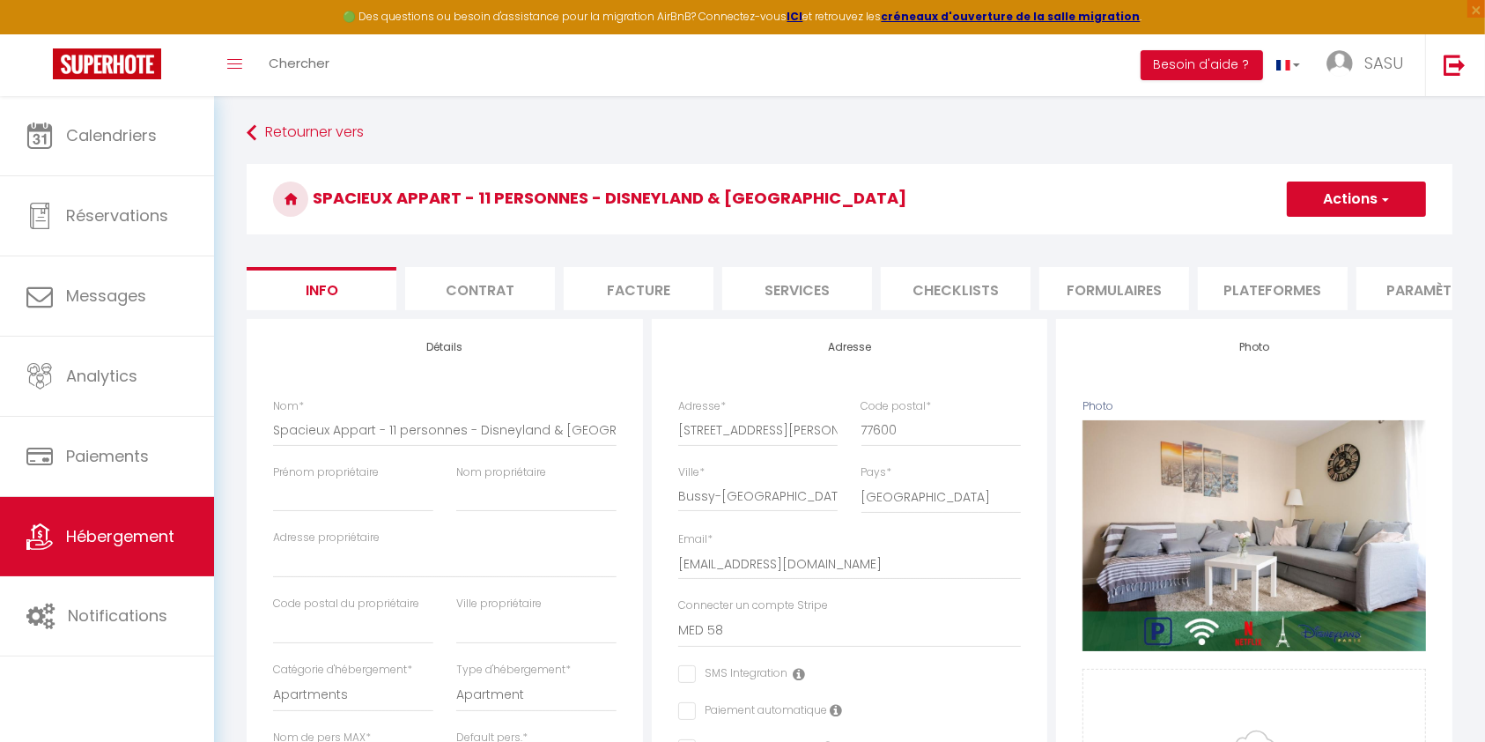
click at [1367, 201] on button "Actions" at bounding box center [1356, 198] width 139 height 35
click at [1286, 242] on input "Enregistrer" at bounding box center [1286, 238] width 65 height 18
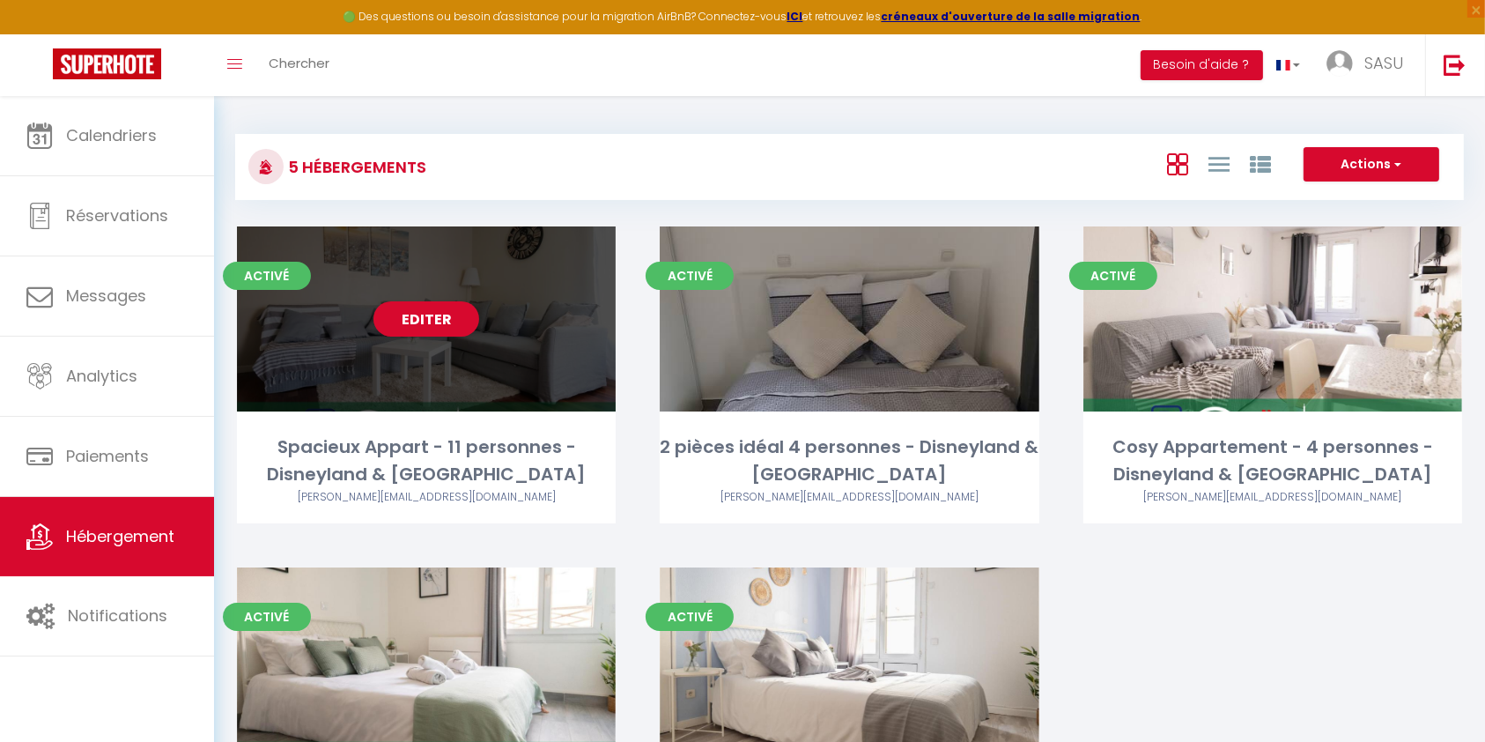
click at [437, 459] on div "Spacieux Appart - 11 personnes - Disneyland & [GEOGRAPHIC_DATA]" at bounding box center [426, 461] width 379 height 56
select select "3"
select select "2"
select select "1"
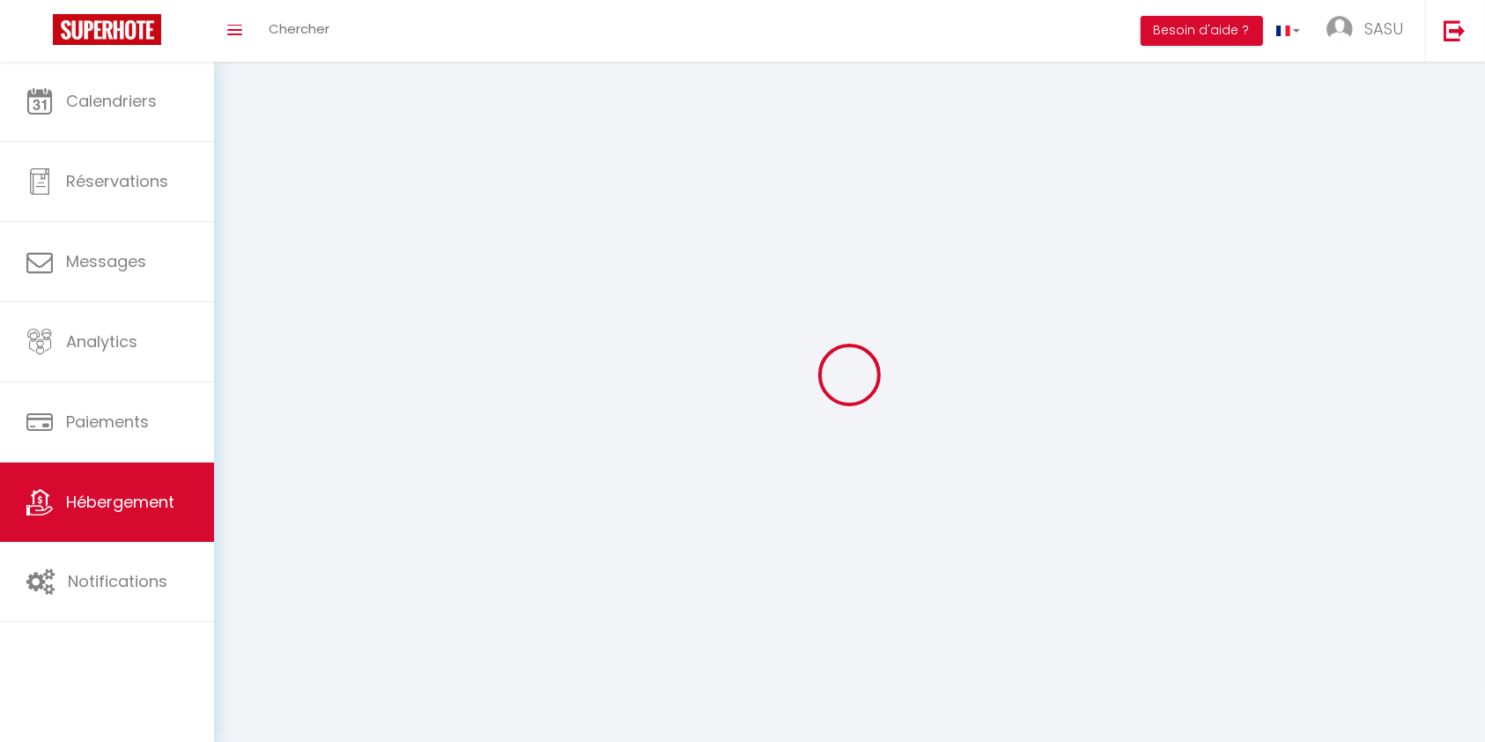
select select
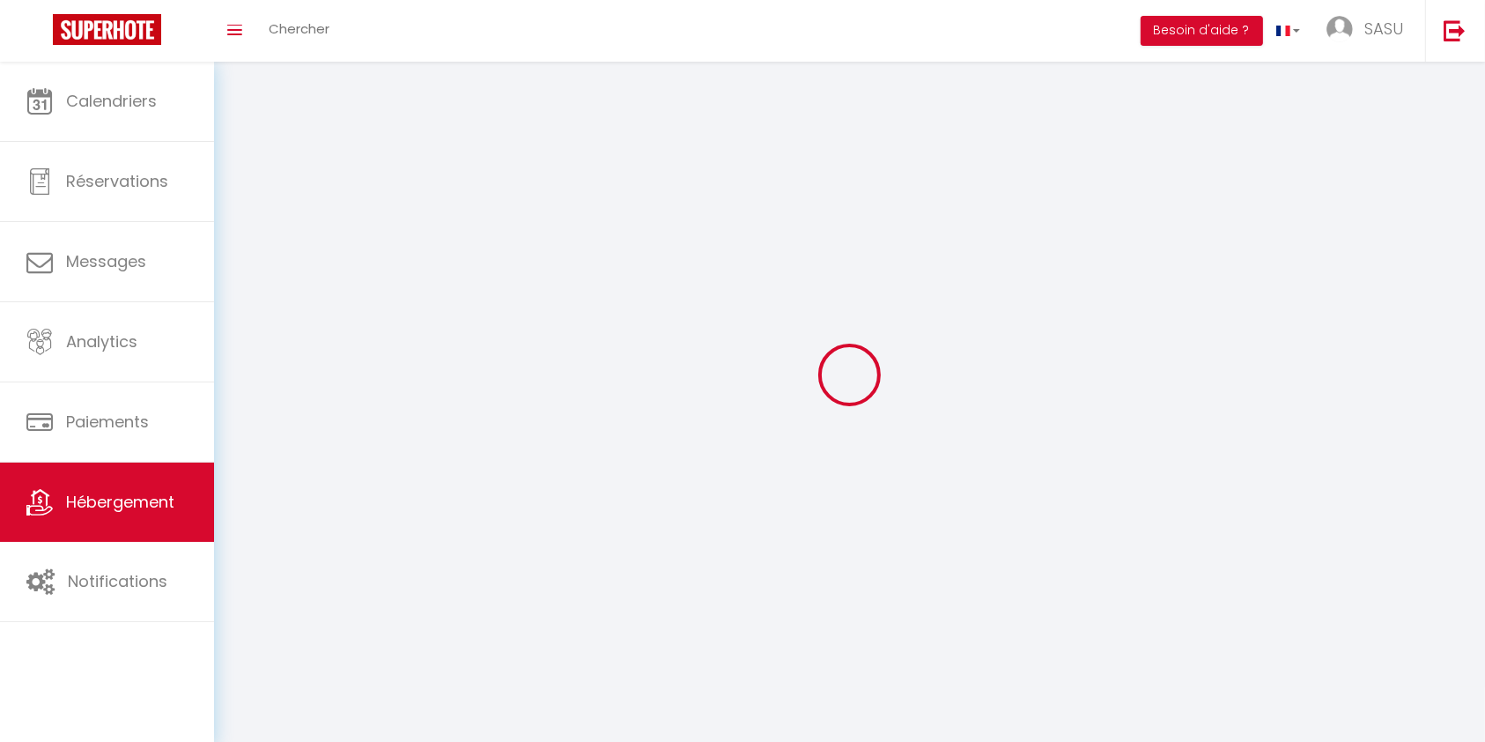
select select
checkbox input "false"
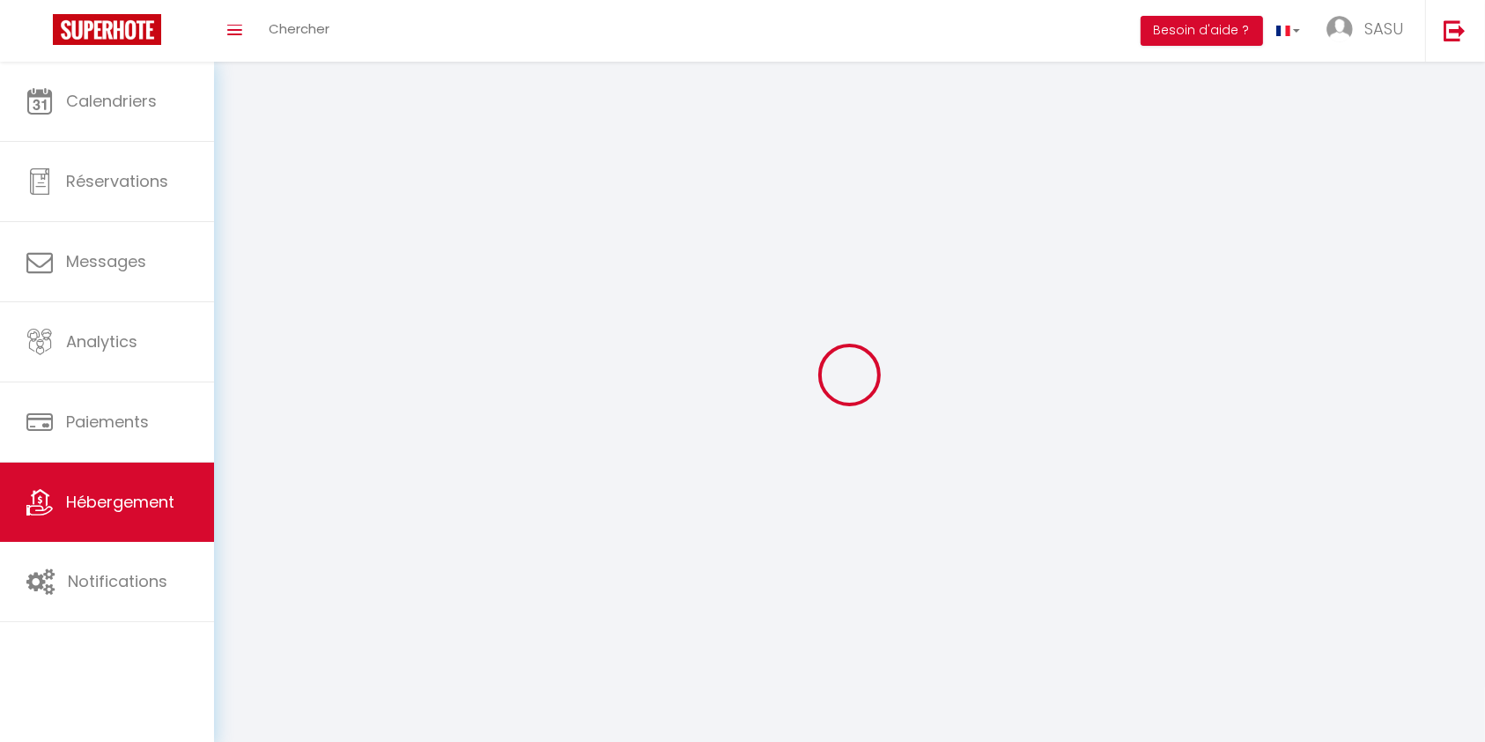
checkbox input "false"
select select
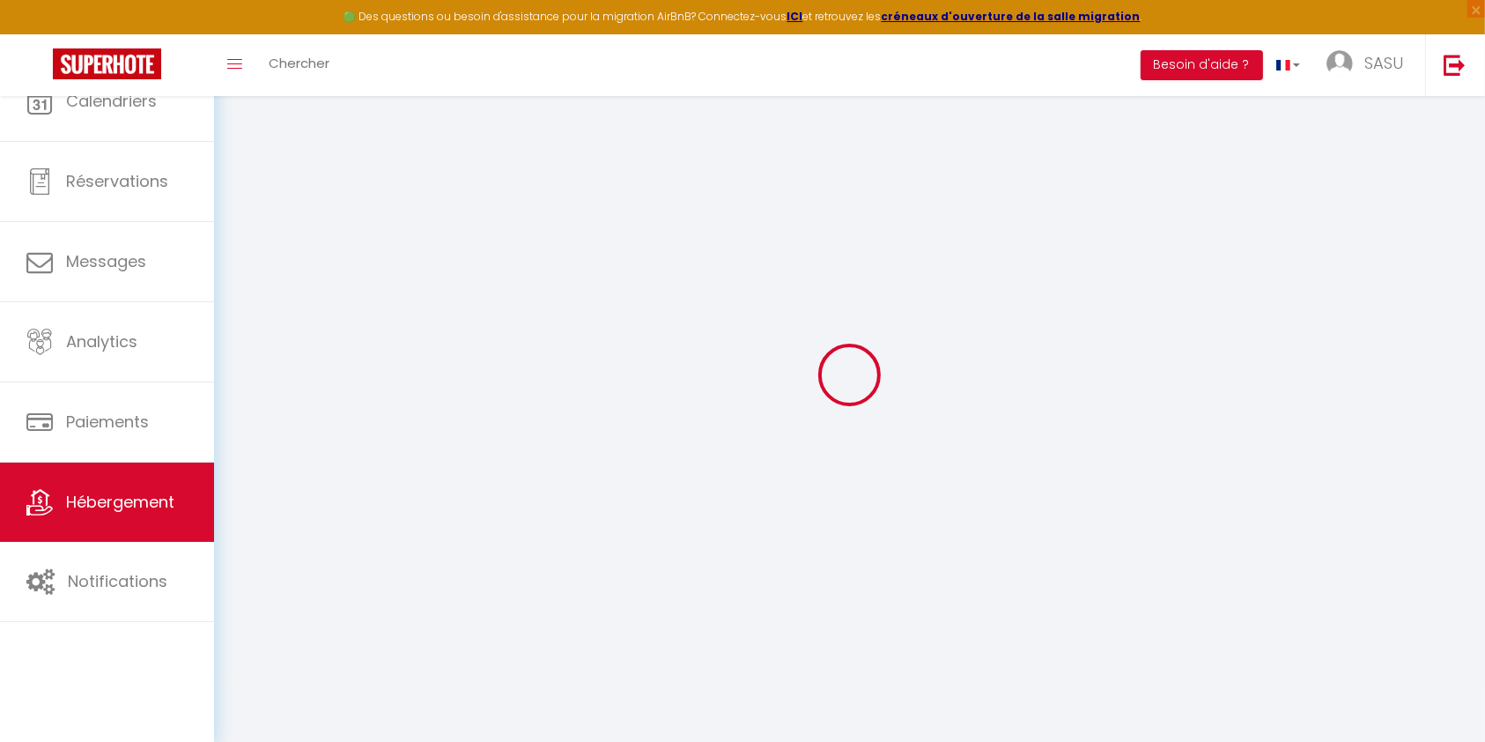
select select
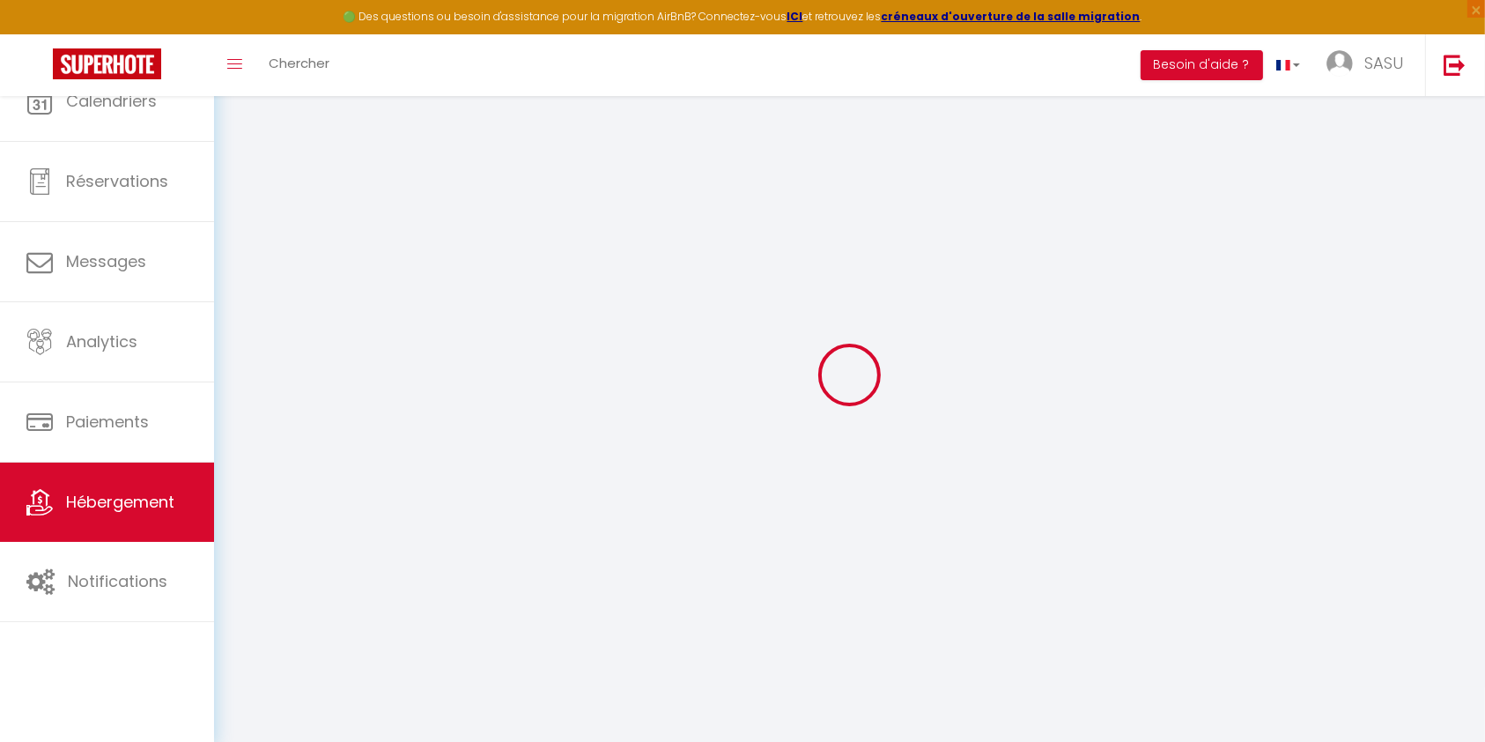
select select
checkbox input "false"
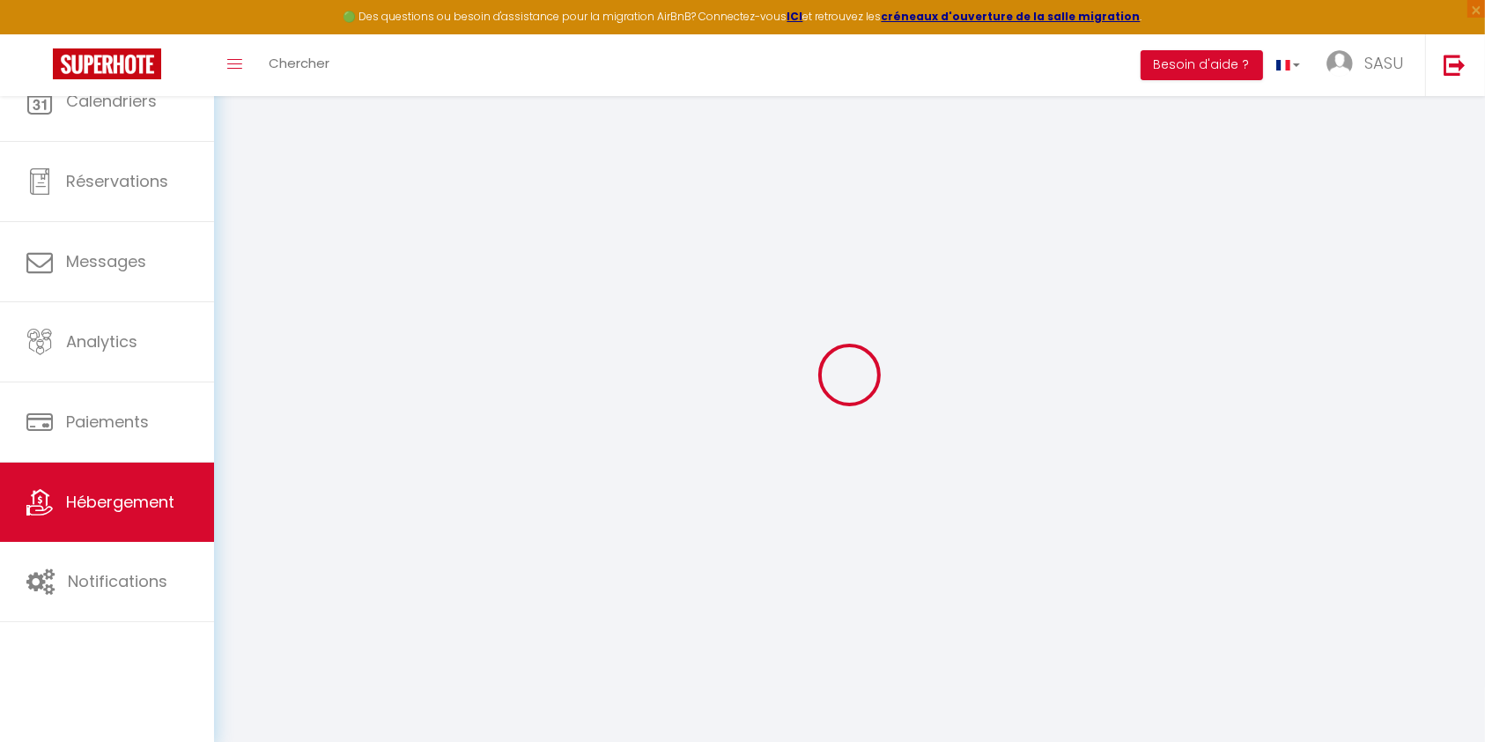
select select "28"
select select
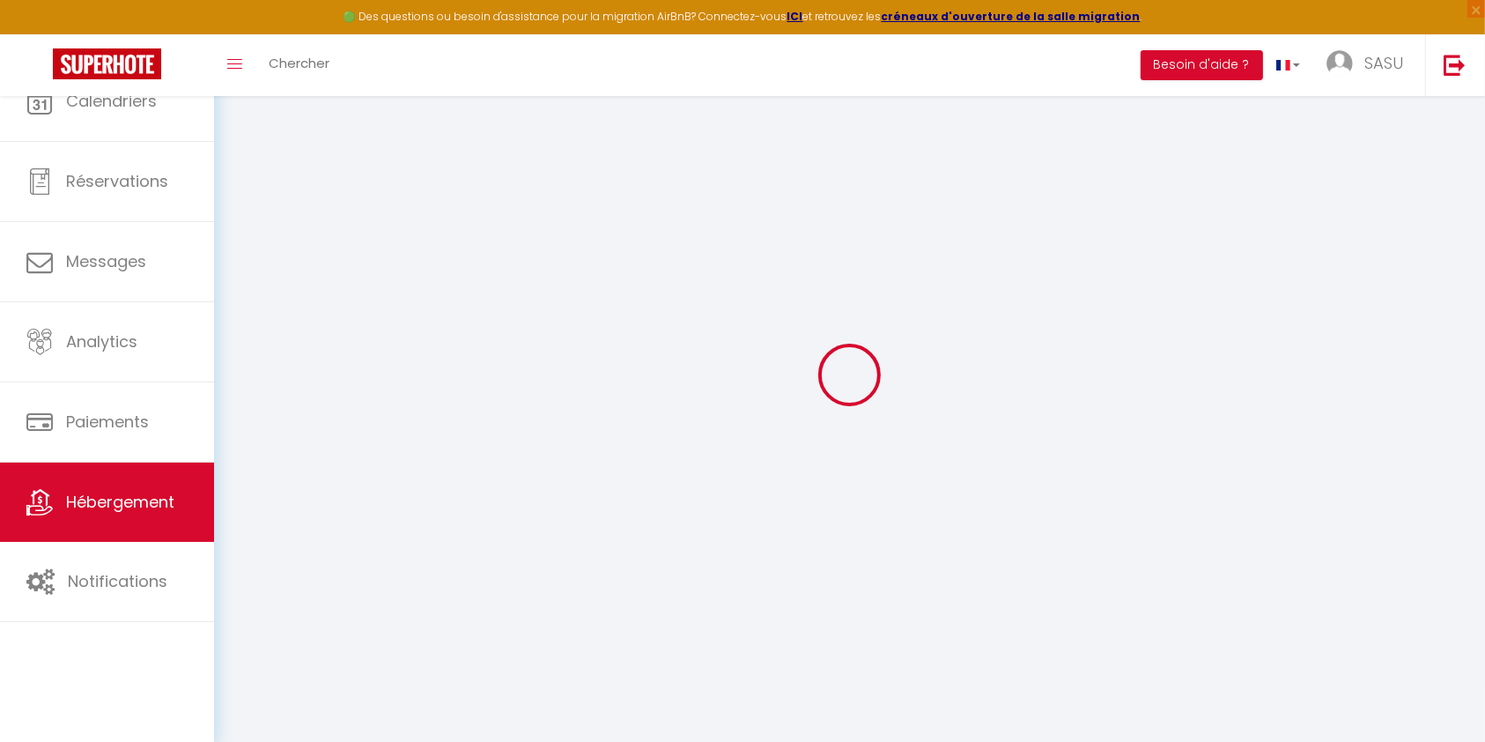
select select
checkbox input "false"
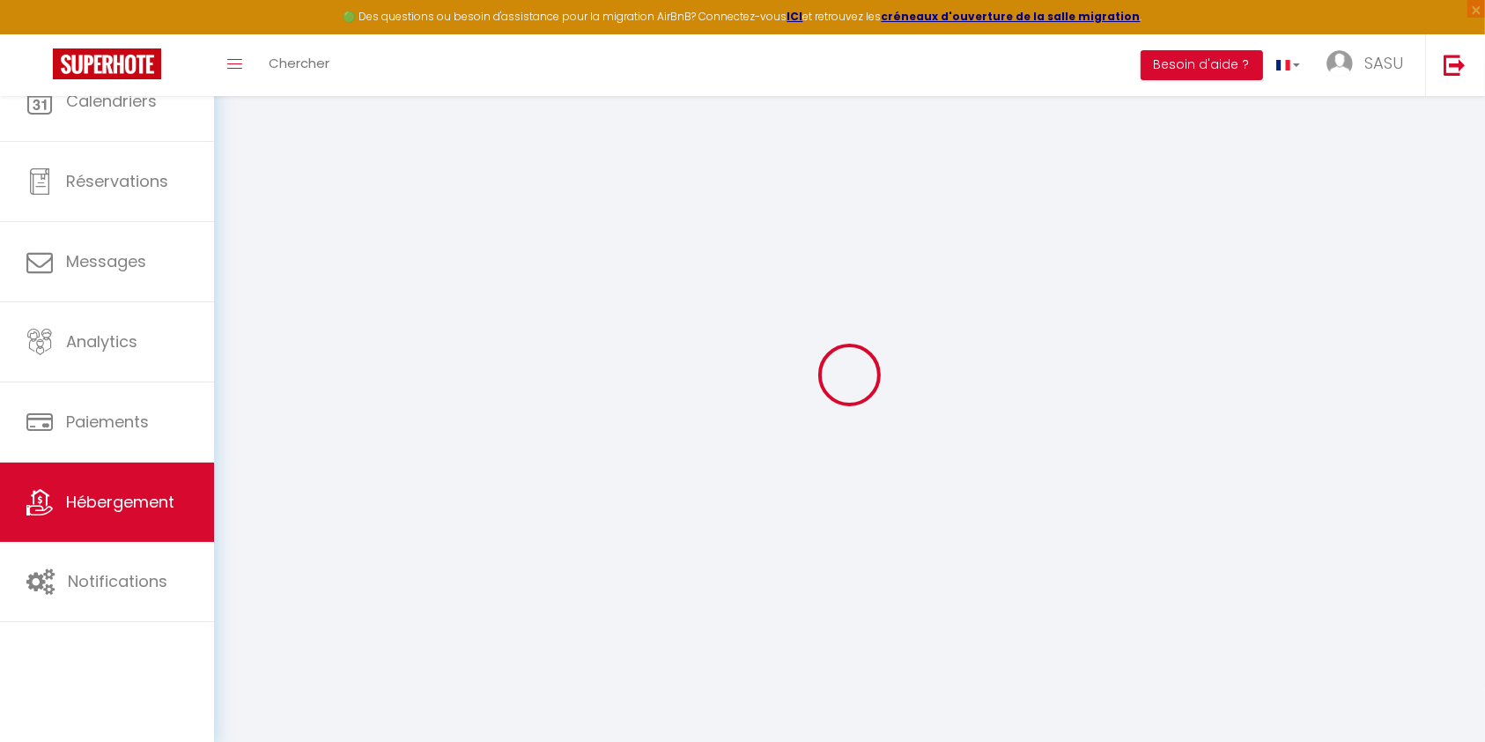
checkbox input "false"
select select
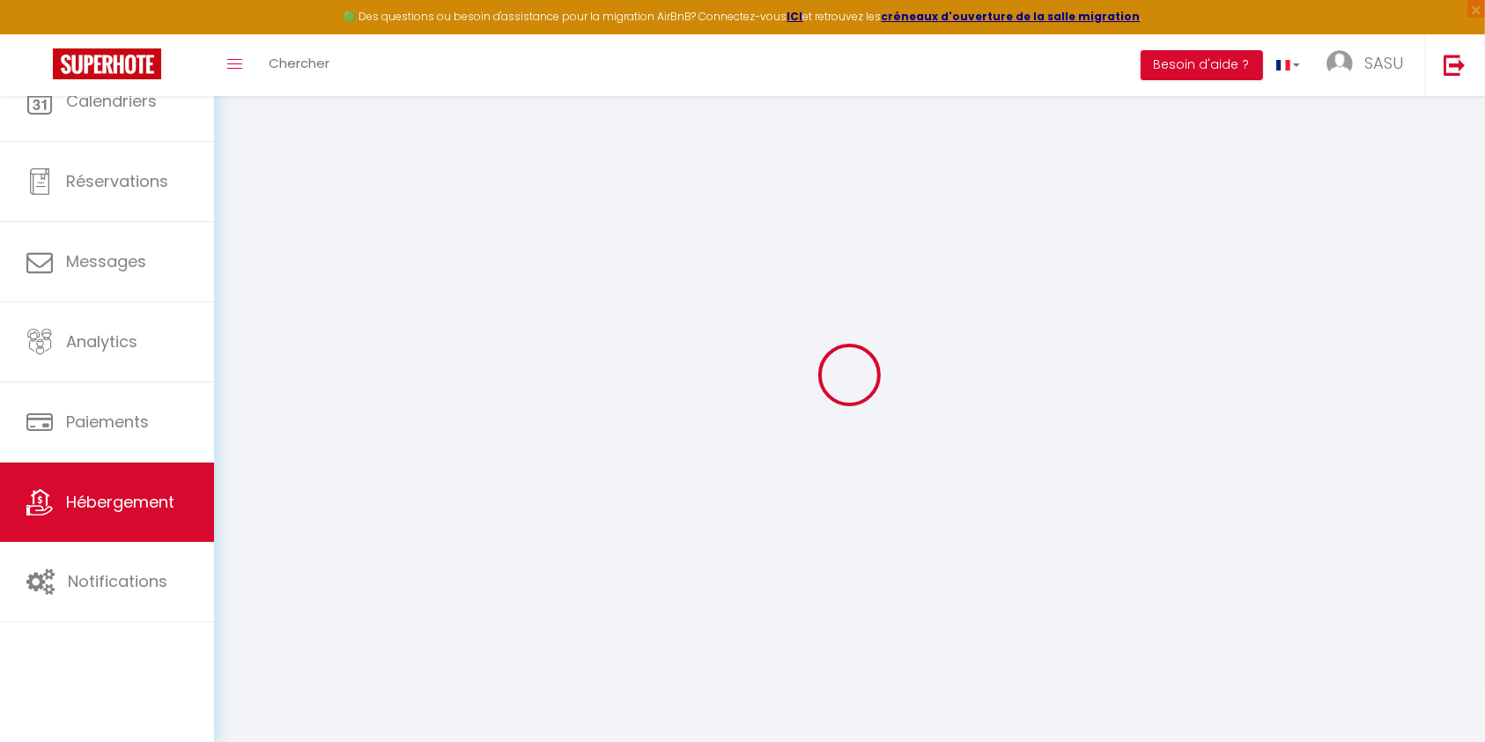
select select
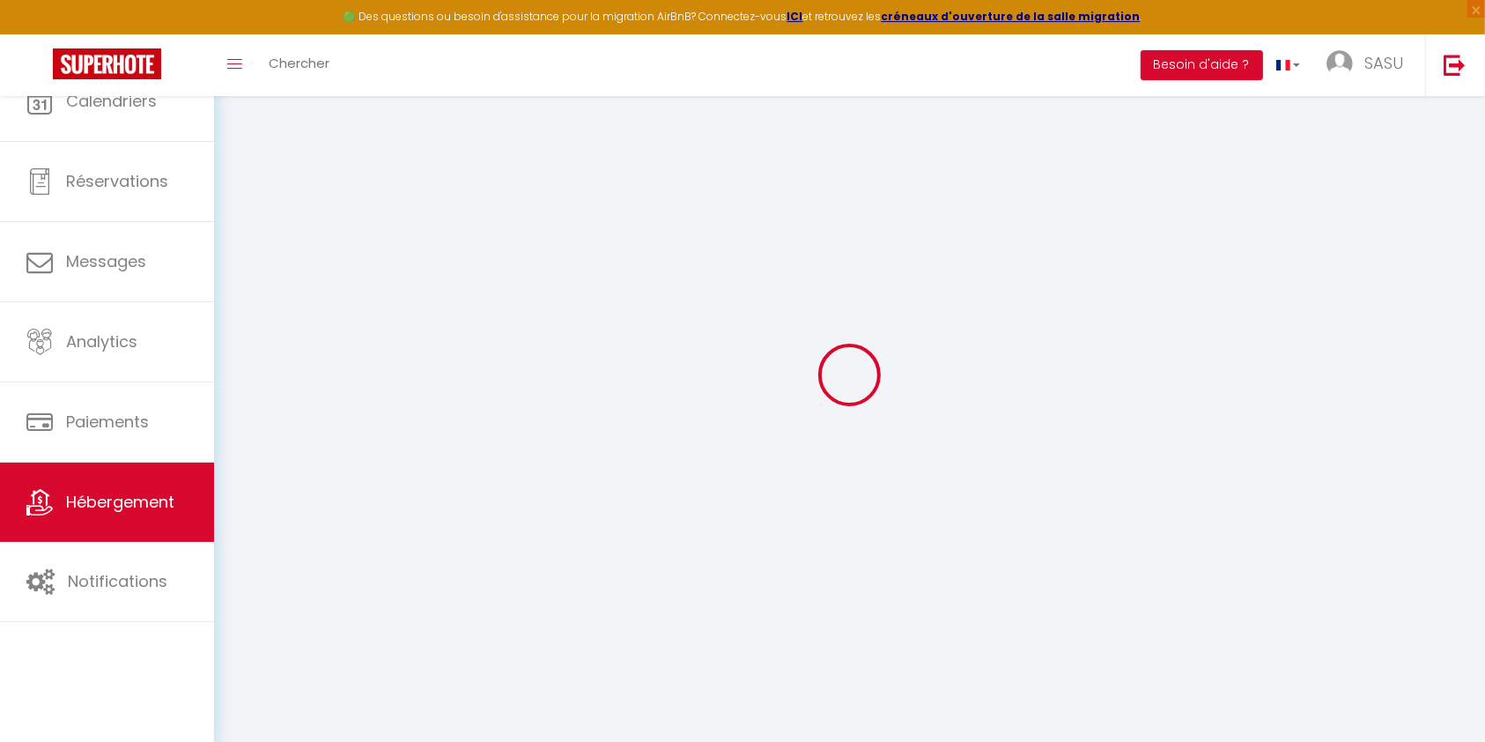
select select
checkbox input "false"
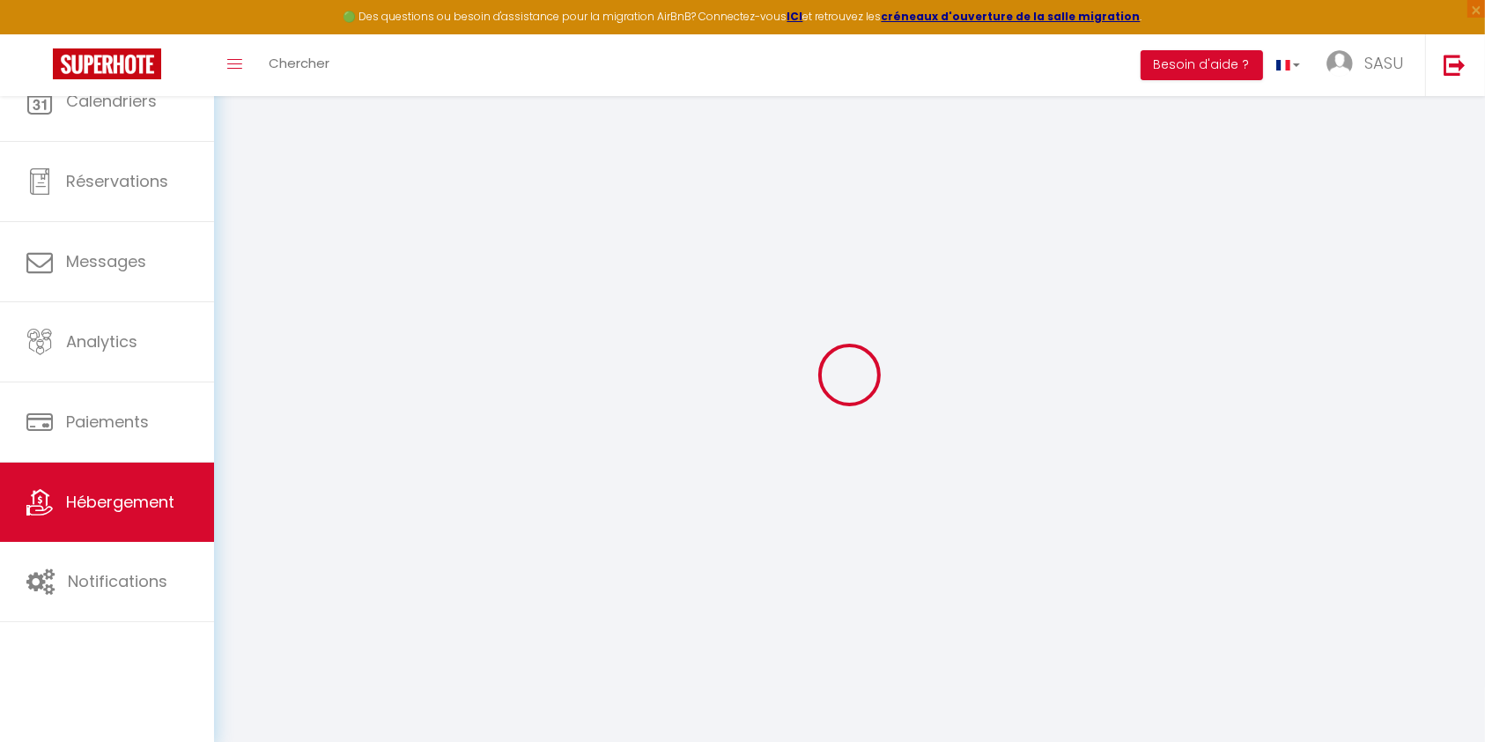
select select
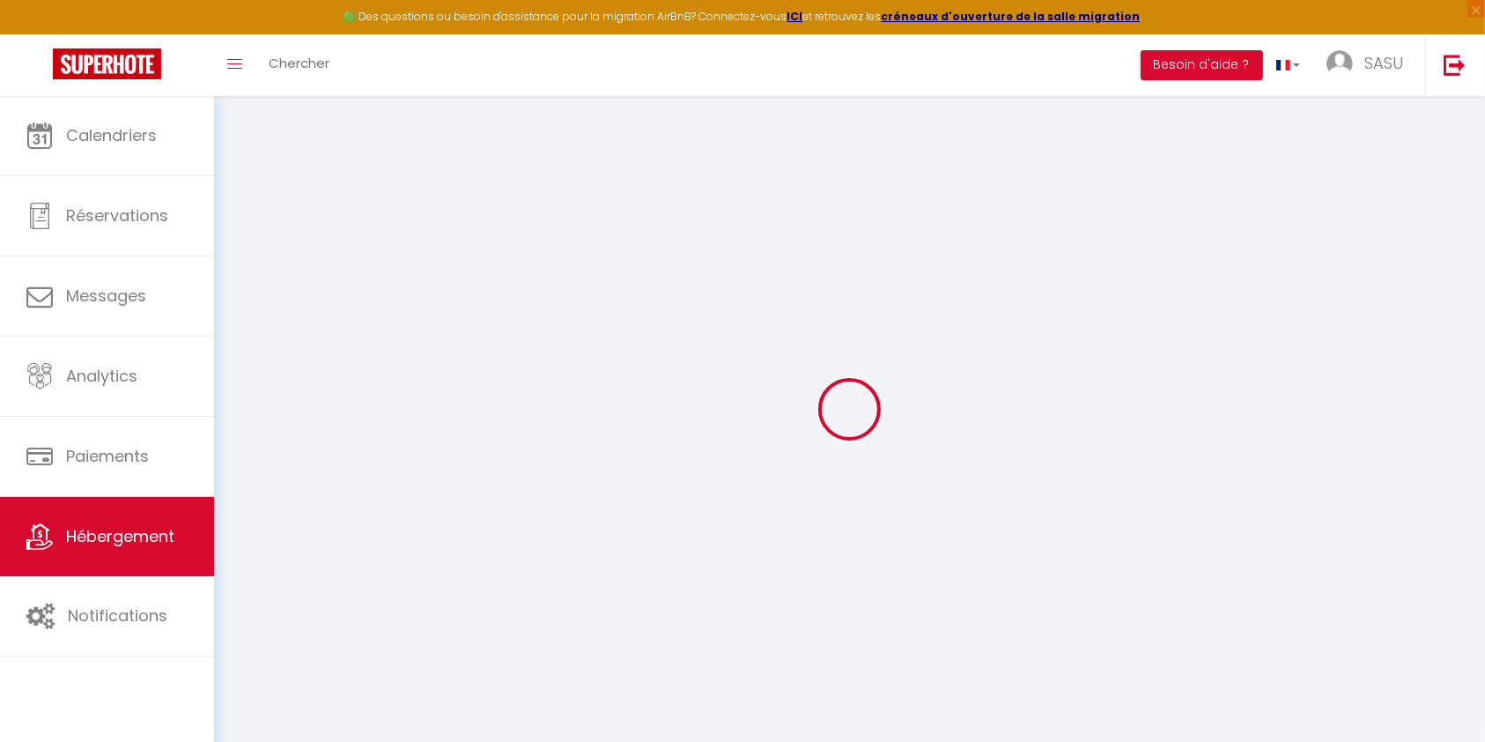
select select
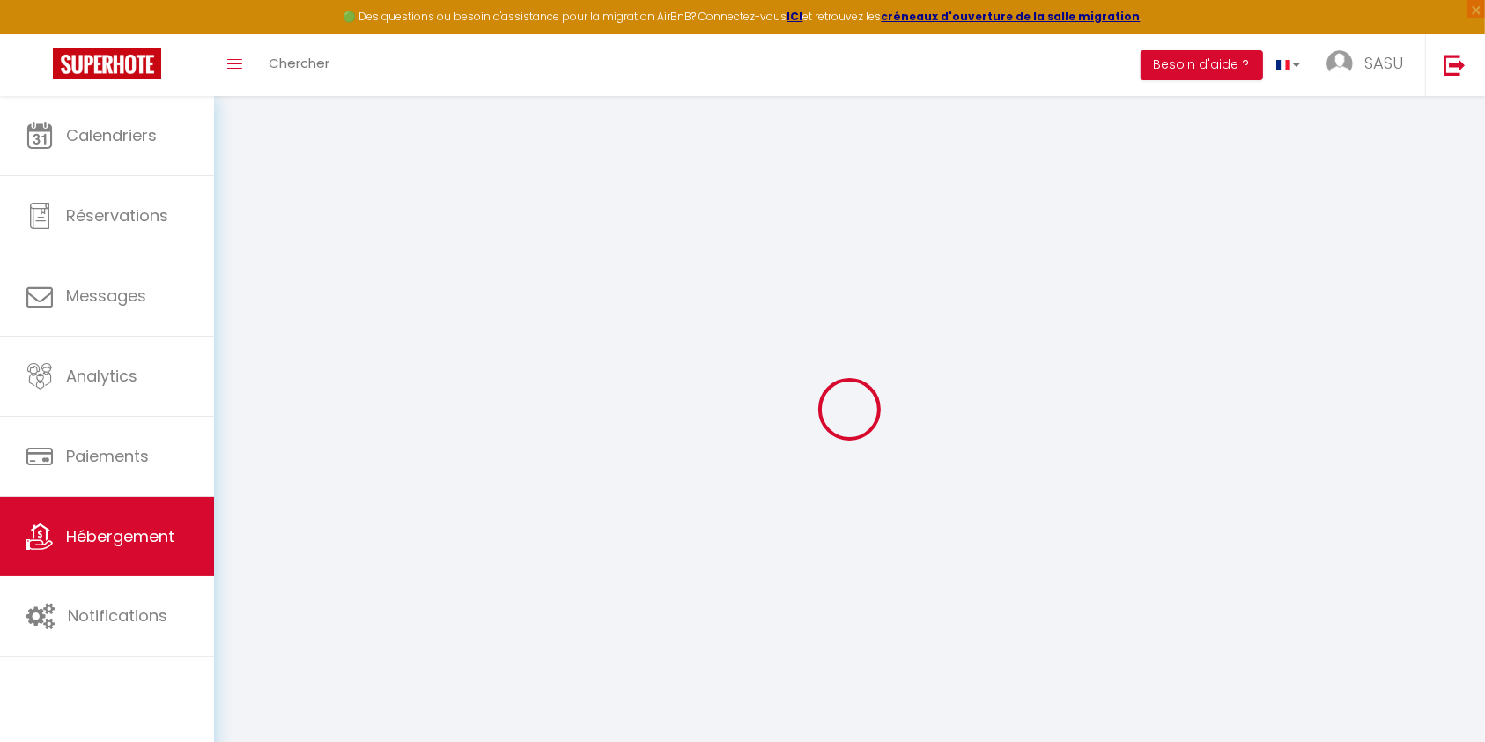
select select
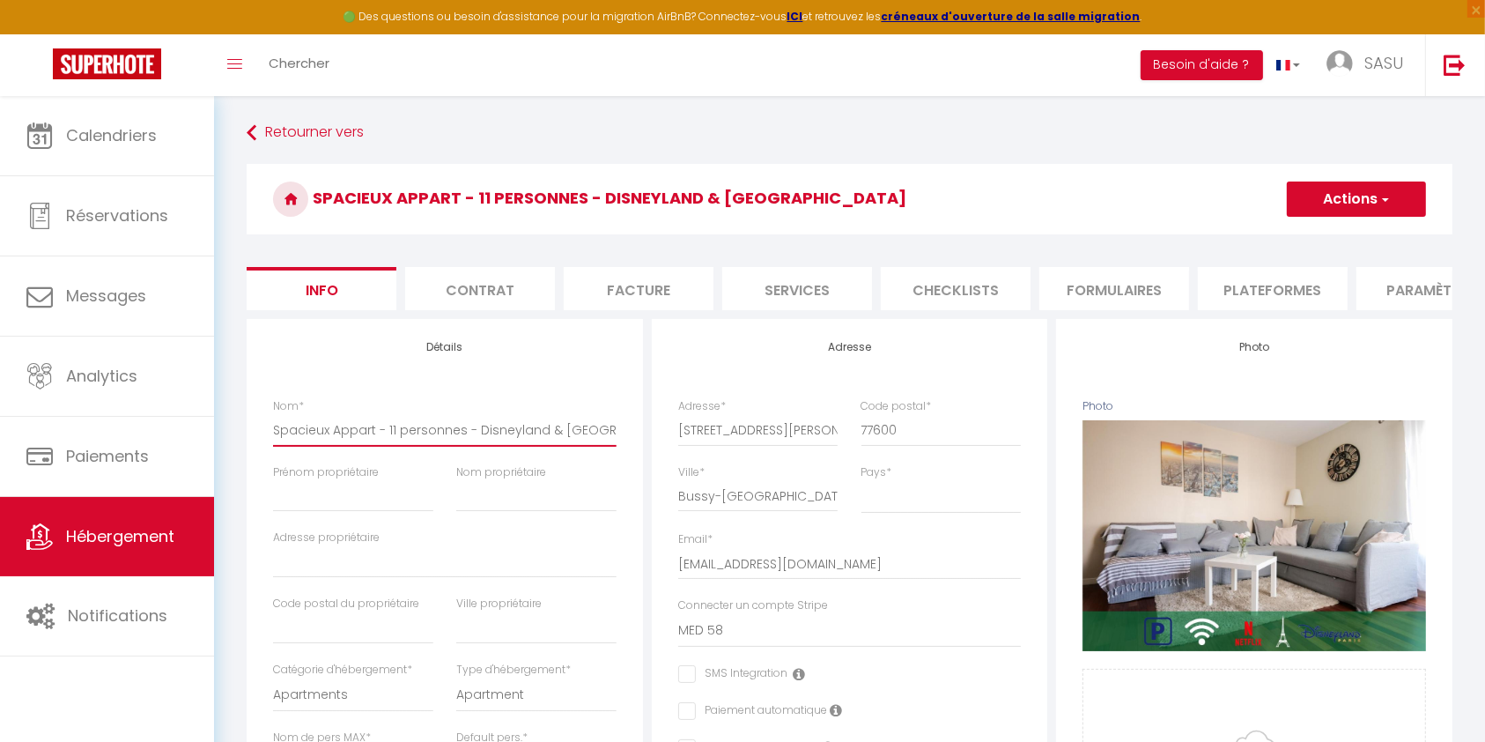
click at [394, 446] on input "Spacieux Appart - 11 personnes - Disneyland & [GEOGRAPHIC_DATA]" at bounding box center [445, 430] width 344 height 32
click at [1347, 190] on button "Actions" at bounding box center [1356, 198] width 139 height 35
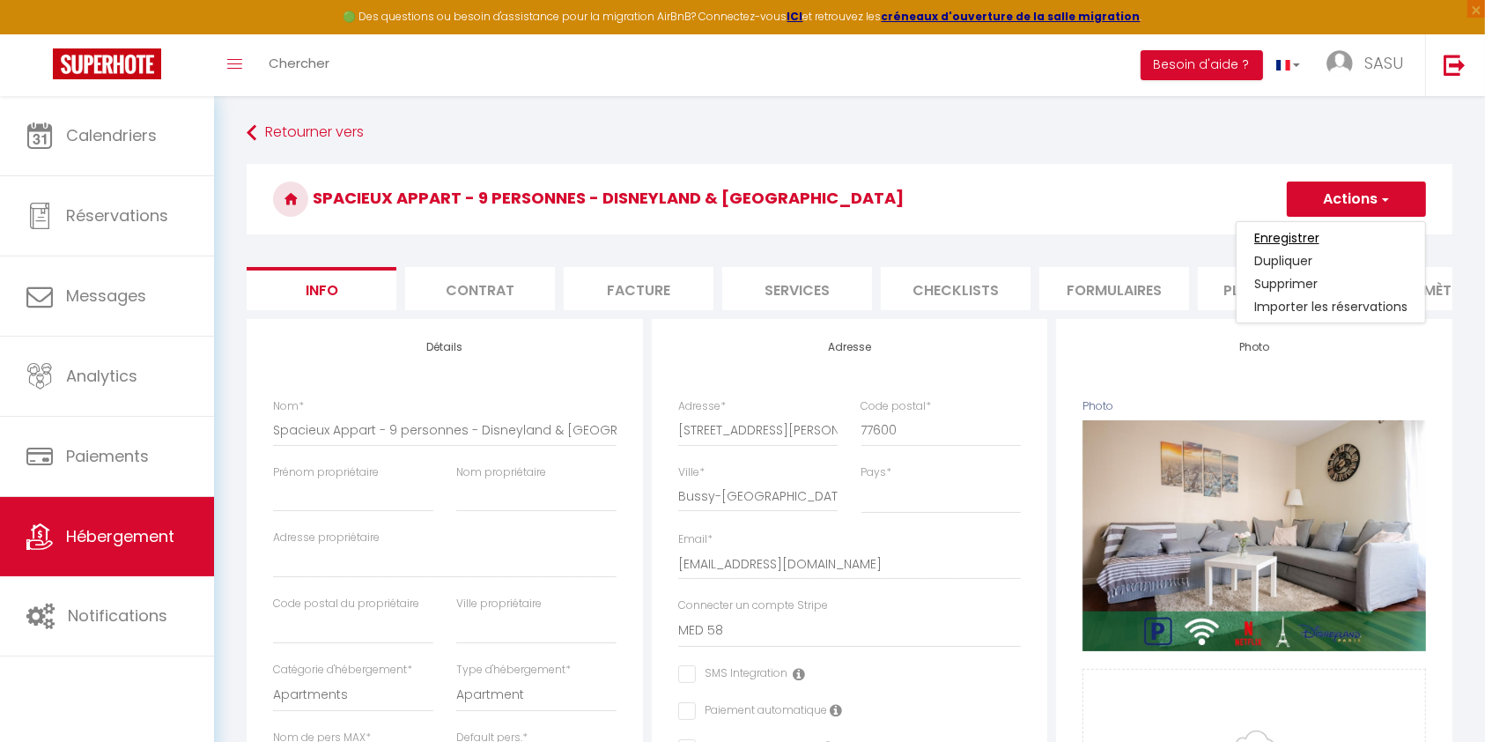
click at [1306, 239] on input "Enregistrer" at bounding box center [1286, 238] width 65 height 18
